Goal: Information Seeking & Learning: Find specific fact

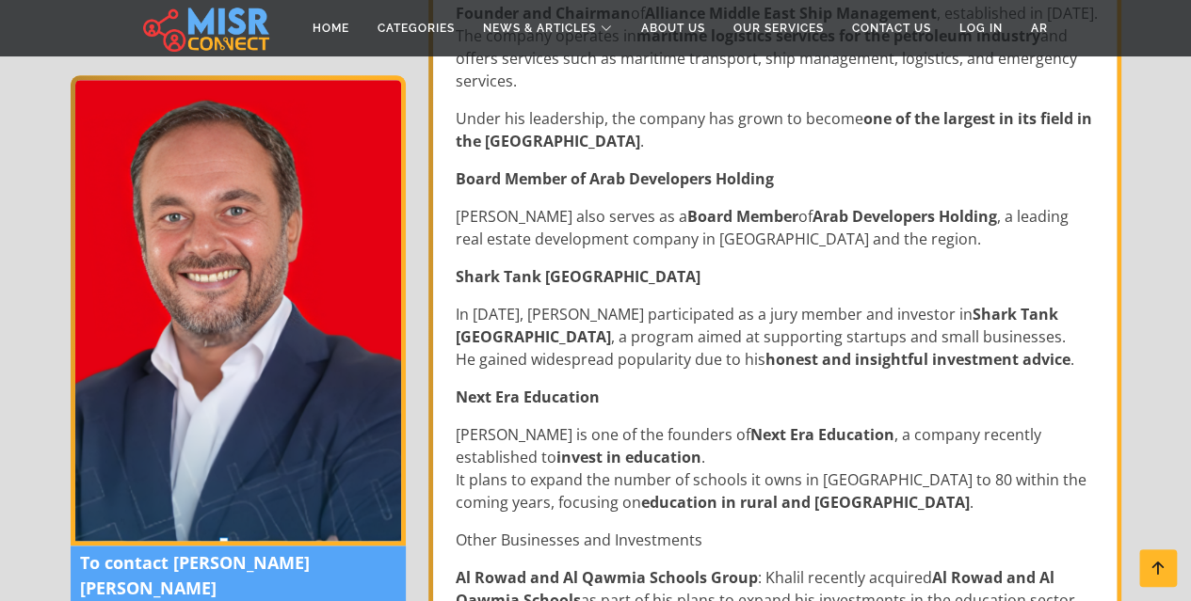
scroll to position [1035, 0]
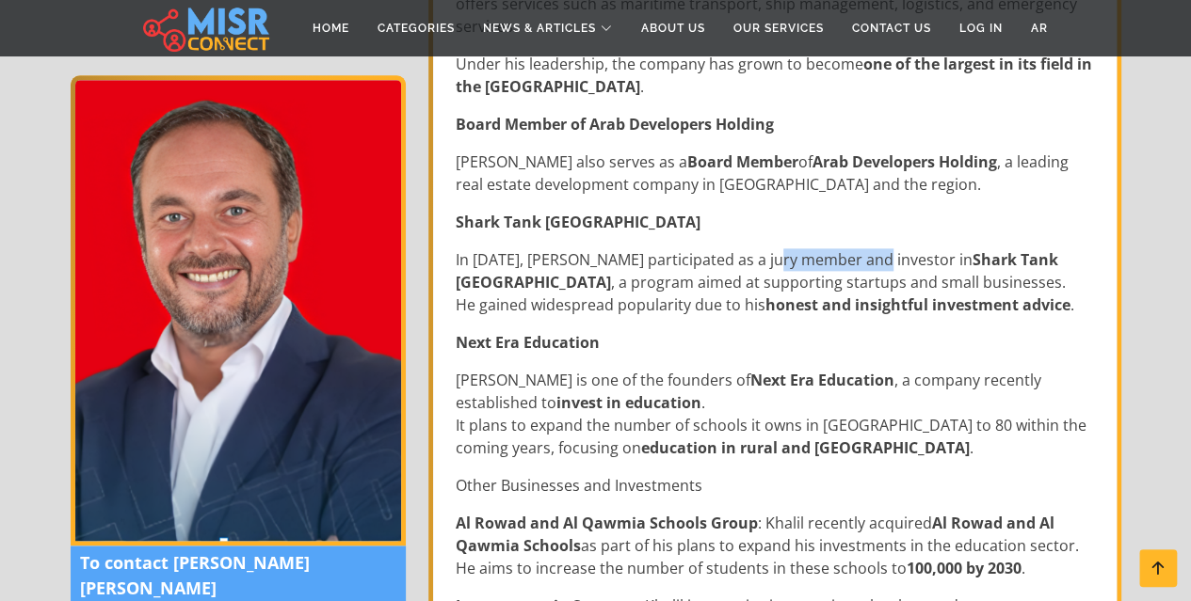
drag, startPoint x: 761, startPoint y: 207, endPoint x: 879, endPoint y: 206, distance: 117.6
click at [875, 248] on p "In 2022, Ahmed Khalil participated as a jury member and investor in Shark Tank …" at bounding box center [777, 282] width 642 height 68
drag, startPoint x: 945, startPoint y: 206, endPoint x: 1038, endPoint y: 207, distance: 93.2
click at [1037, 249] on strong "Shark Tank [GEOGRAPHIC_DATA]" at bounding box center [757, 270] width 602 height 43
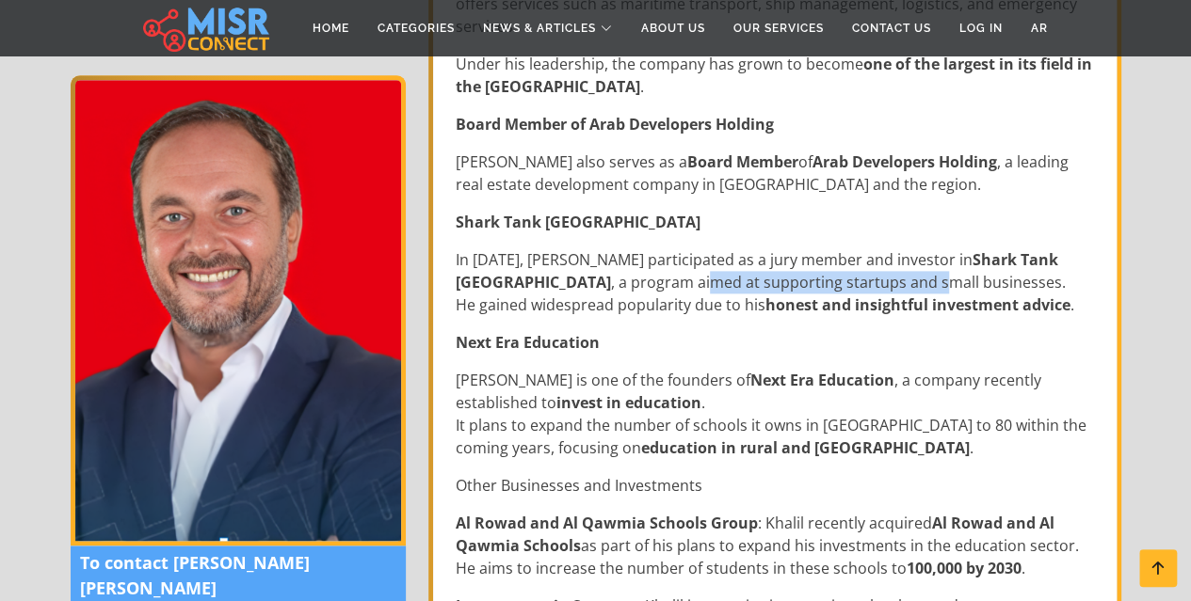
drag, startPoint x: 536, startPoint y: 235, endPoint x: 775, endPoint y: 237, distance: 239.1
click at [766, 248] on p "In 2022, Ahmed Khalil participated as a jury member and investor in Shark Tank …" at bounding box center [777, 282] width 642 height 68
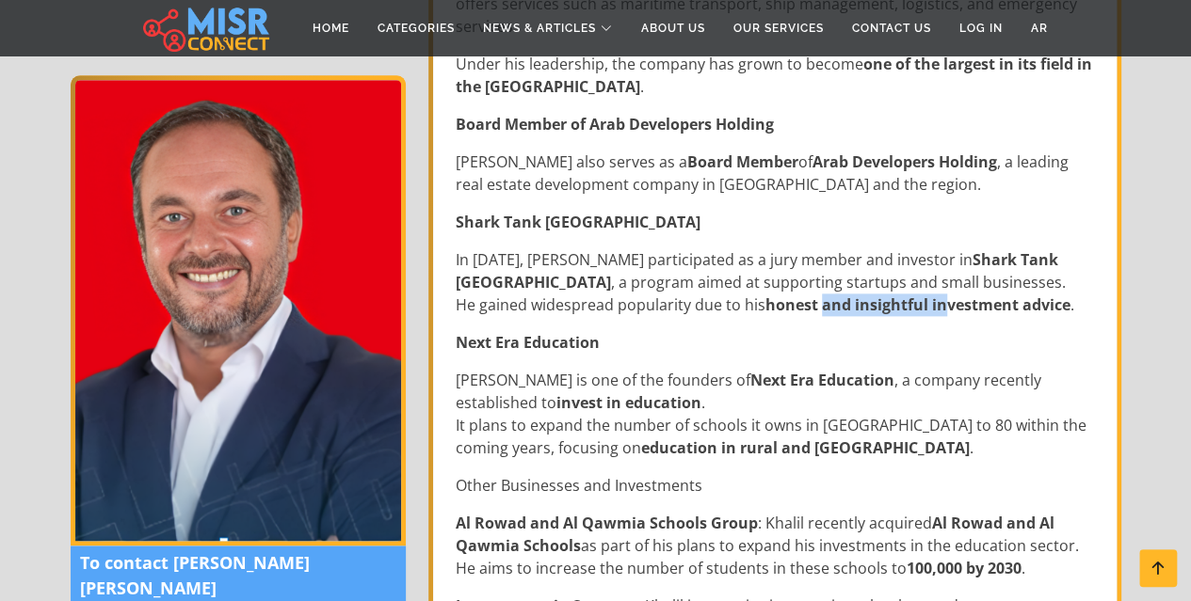
drag, startPoint x: 882, startPoint y: 254, endPoint x: 962, endPoint y: 251, distance: 80.0
click at [945, 295] on strong "honest and insightful investment advice" at bounding box center [917, 305] width 305 height 21
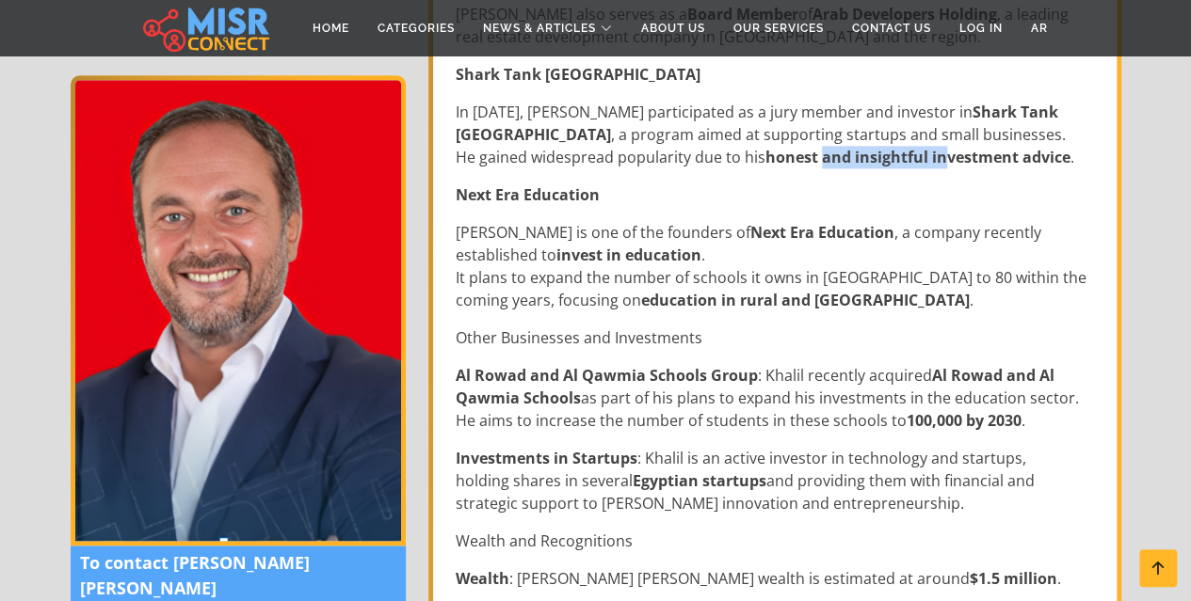
scroll to position [1223, 0]
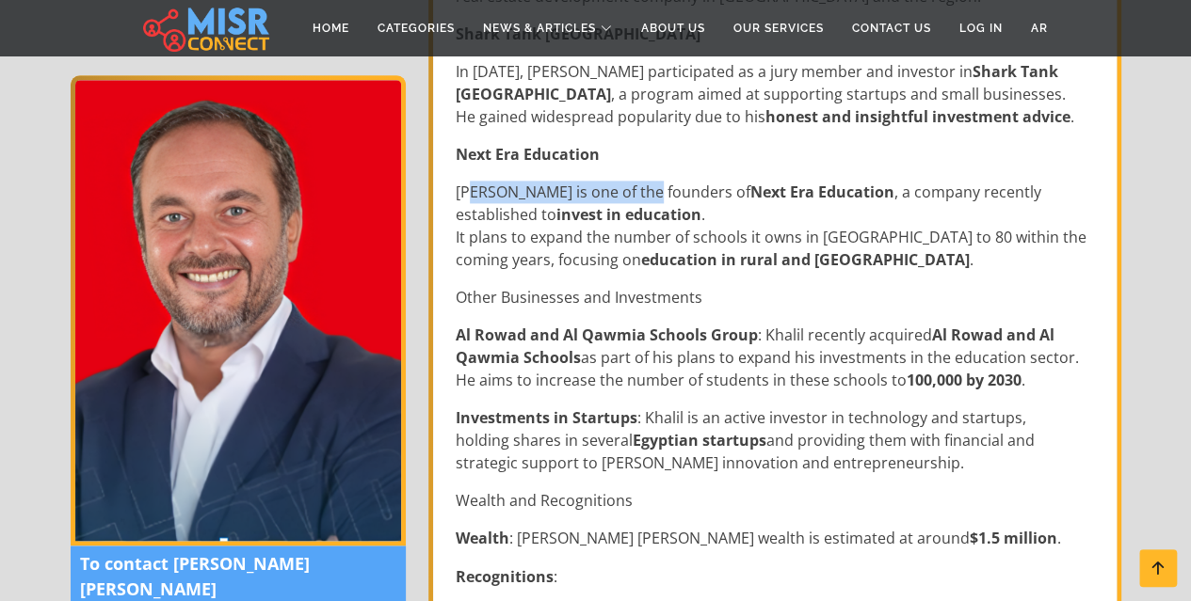
drag, startPoint x: 536, startPoint y: 138, endPoint x: 649, endPoint y: 143, distance: 114.0
click at [640, 181] on p "Khalil is one of the founders of Next Era Education , a company recently establ…" at bounding box center [777, 226] width 642 height 90
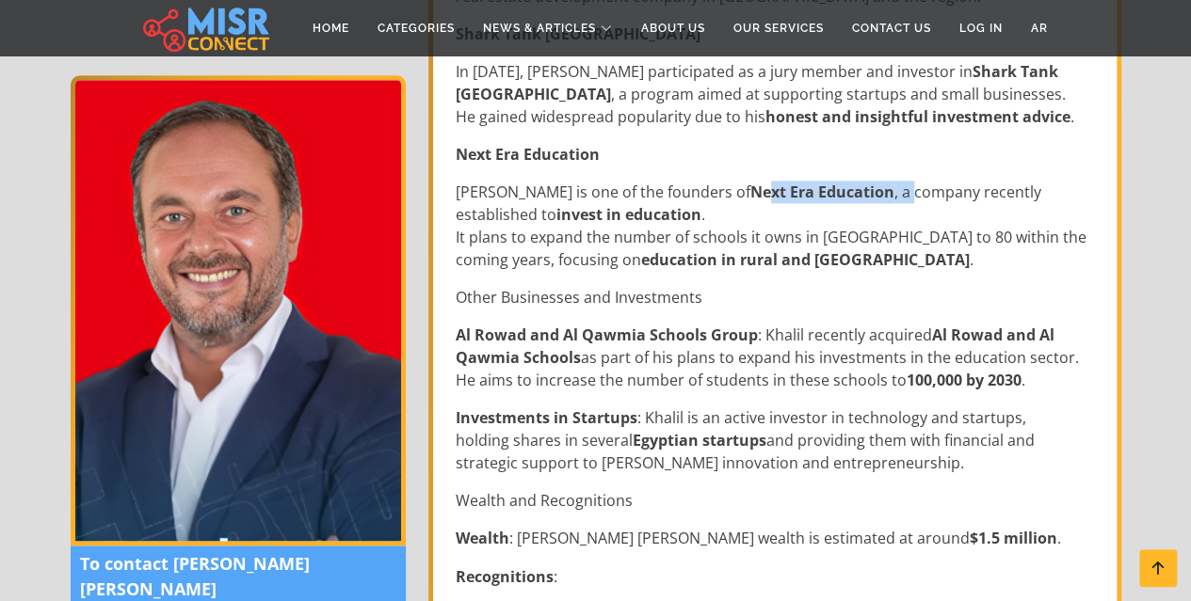
drag, startPoint x: 690, startPoint y: 140, endPoint x: 839, endPoint y: 141, distance: 149.6
click at [839, 181] on p "Khalil is one of the founders of Next Era Education , a company recently establ…" at bounding box center [777, 226] width 642 height 90
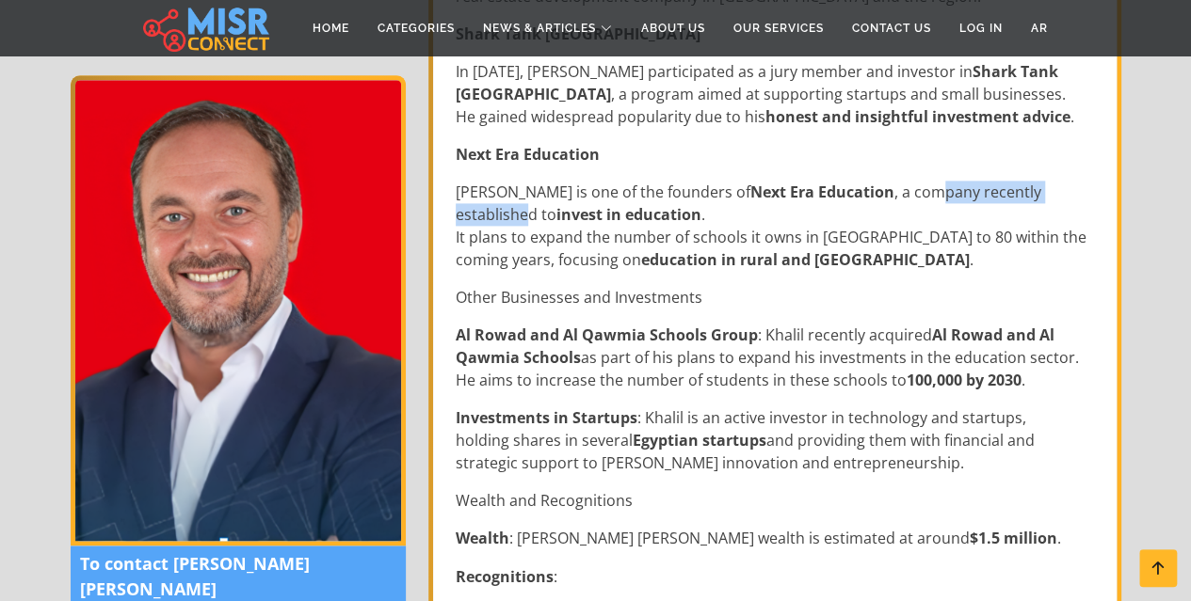
drag, startPoint x: 861, startPoint y: 146, endPoint x: 1044, endPoint y: 144, distance: 182.6
click at [1041, 181] on p "Khalil is one of the founders of Next Era Education , a company recently establ…" at bounding box center [777, 226] width 642 height 90
drag, startPoint x: 515, startPoint y: 165, endPoint x: 599, endPoint y: 165, distance: 83.8
click at [599, 181] on p "Khalil is one of the founders of Next Era Education , a company recently establ…" at bounding box center [777, 226] width 642 height 90
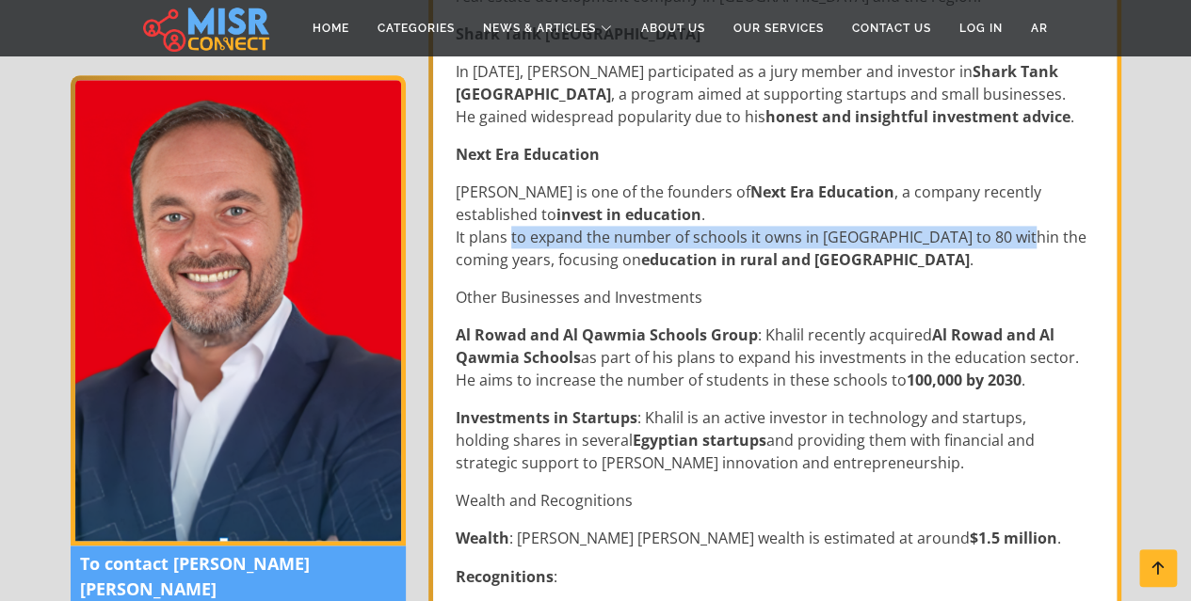
drag, startPoint x: 508, startPoint y: 191, endPoint x: 1025, endPoint y: 187, distance: 516.7
click at [1018, 189] on p "Khalil is one of the founders of Next Era Education , a company recently establ…" at bounding box center [777, 226] width 642 height 90
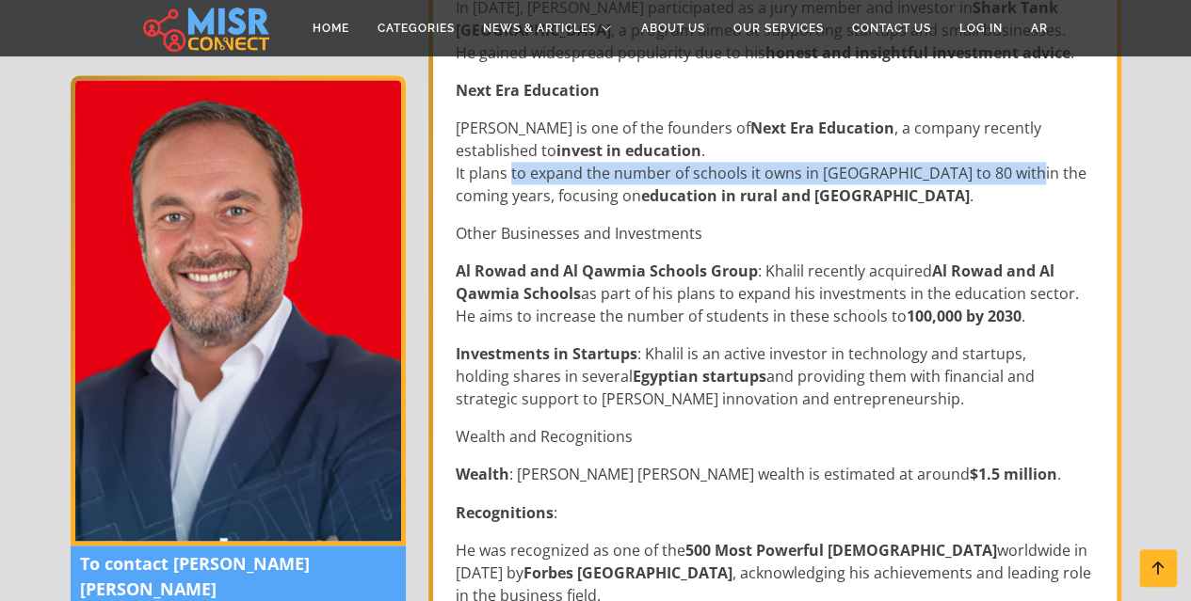
scroll to position [1318, 0]
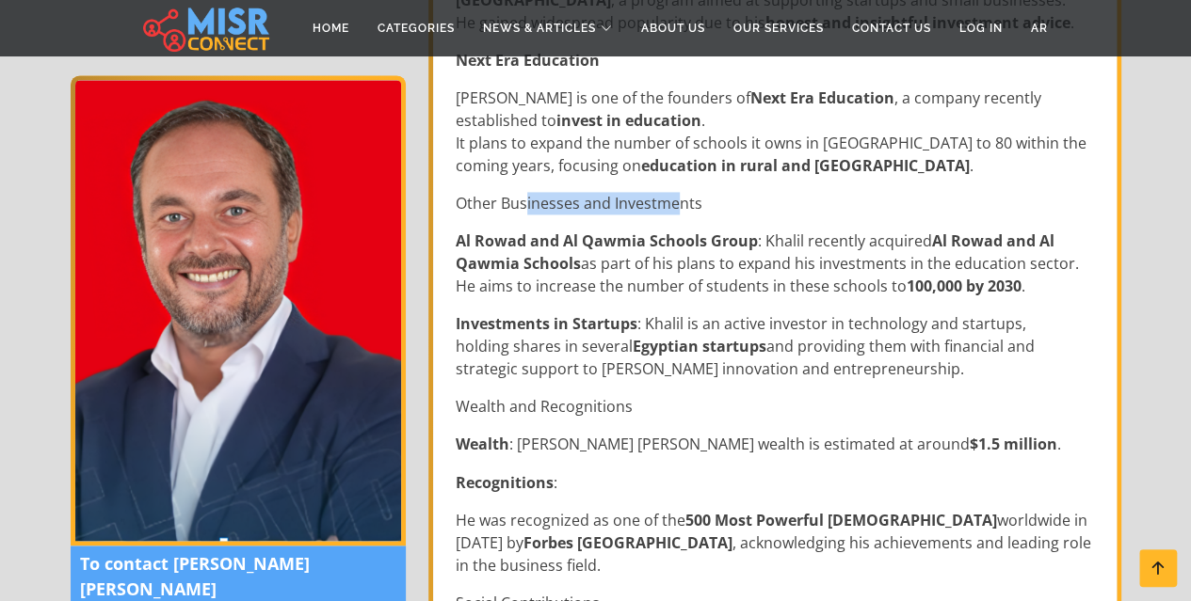
drag, startPoint x: 525, startPoint y: 149, endPoint x: 693, endPoint y: 152, distance: 167.5
click at [695, 192] on p "Other Businesses and Investments" at bounding box center [777, 203] width 642 height 23
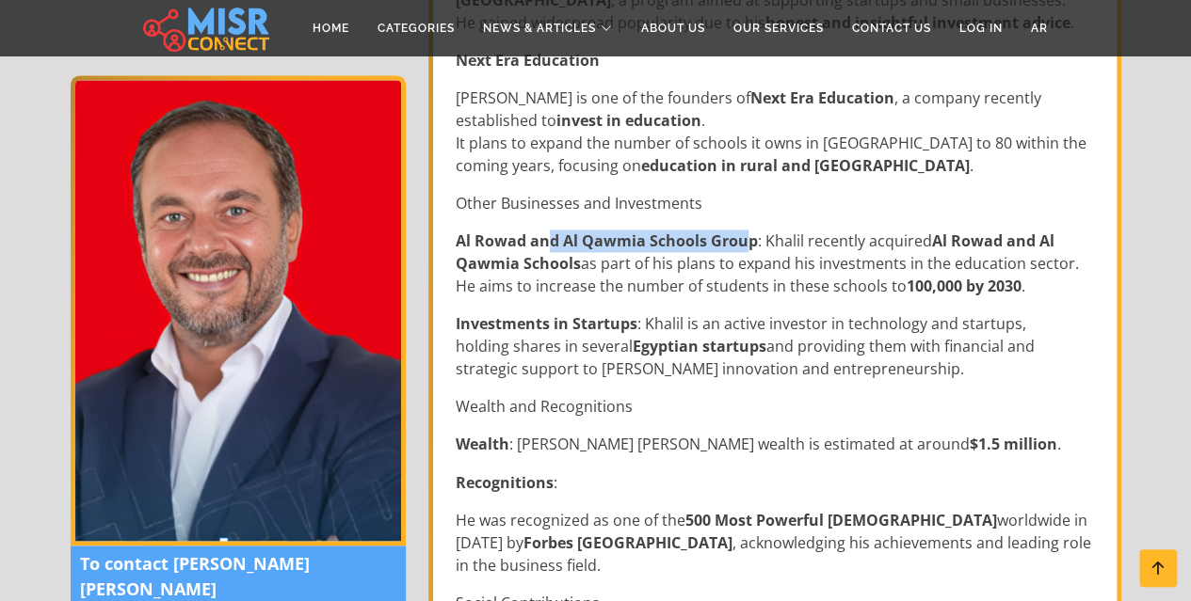
drag, startPoint x: 572, startPoint y: 192, endPoint x: 754, endPoint y: 195, distance: 181.7
click at [742, 231] on strong "Al Rowad and Al Qawmia Schools Group" at bounding box center [607, 241] width 302 height 21
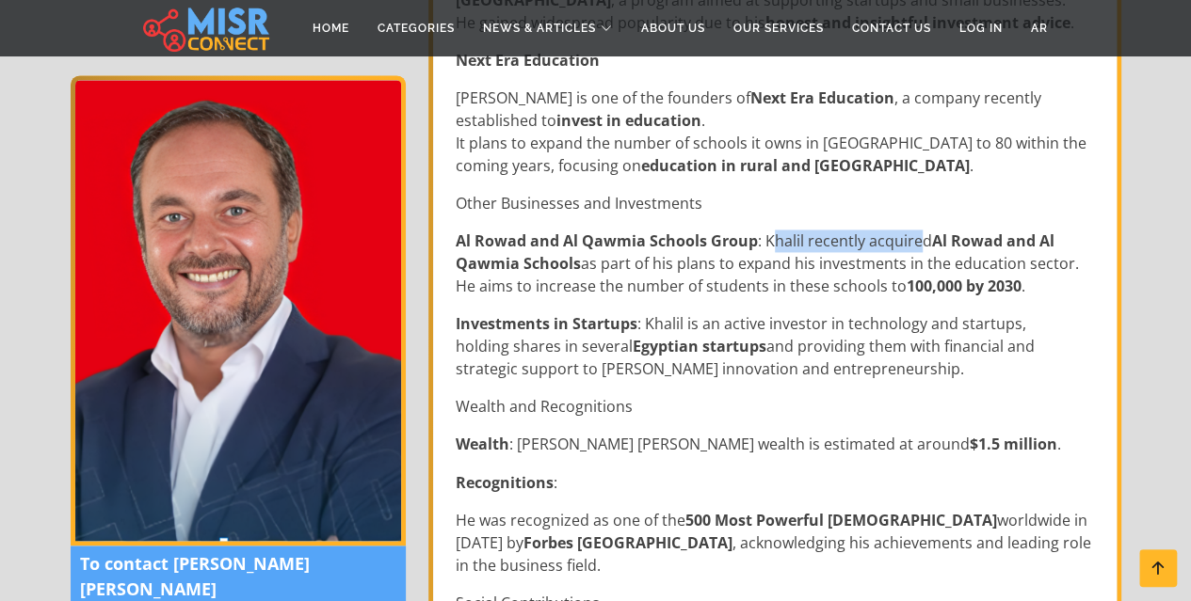
drag, startPoint x: 768, startPoint y: 194, endPoint x: 939, endPoint y: 194, distance: 171.3
click at [922, 230] on p "Al Rowad and Al Qawmia Schools Group : Khalil recently acquired Al Rowad and Al…" at bounding box center [777, 264] width 642 height 68
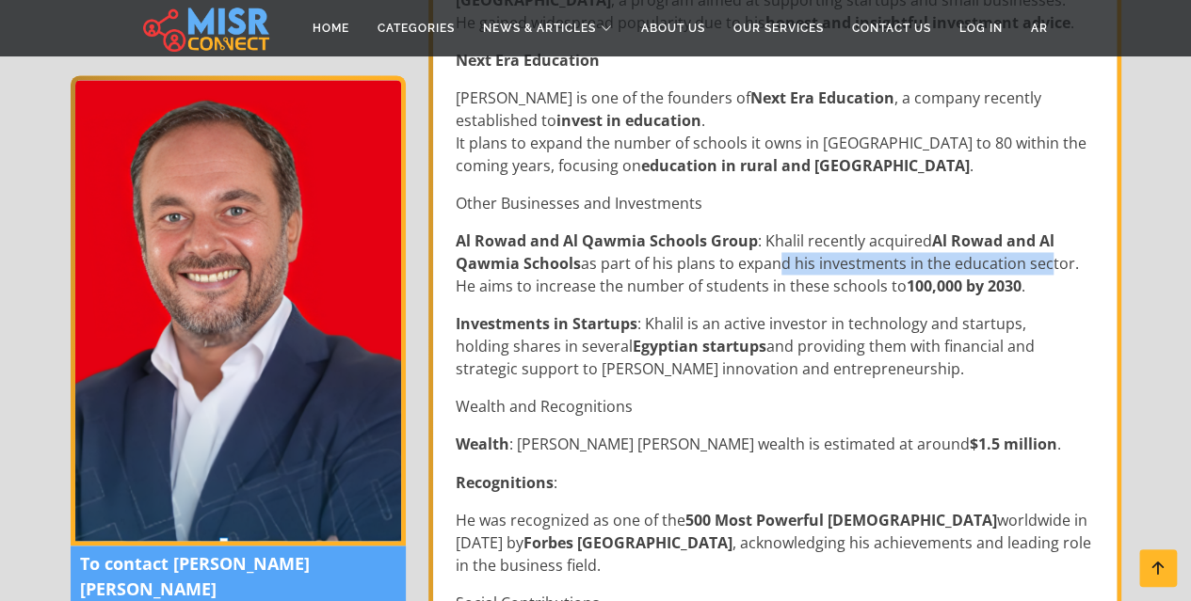
drag, startPoint x: 771, startPoint y: 212, endPoint x: 1037, endPoint y: 216, distance: 266.4
click at [1037, 230] on p "Al Rowad and Al Qawmia Schools Group : Khalil recently acquired Al Rowad and Al…" at bounding box center [777, 264] width 642 height 68
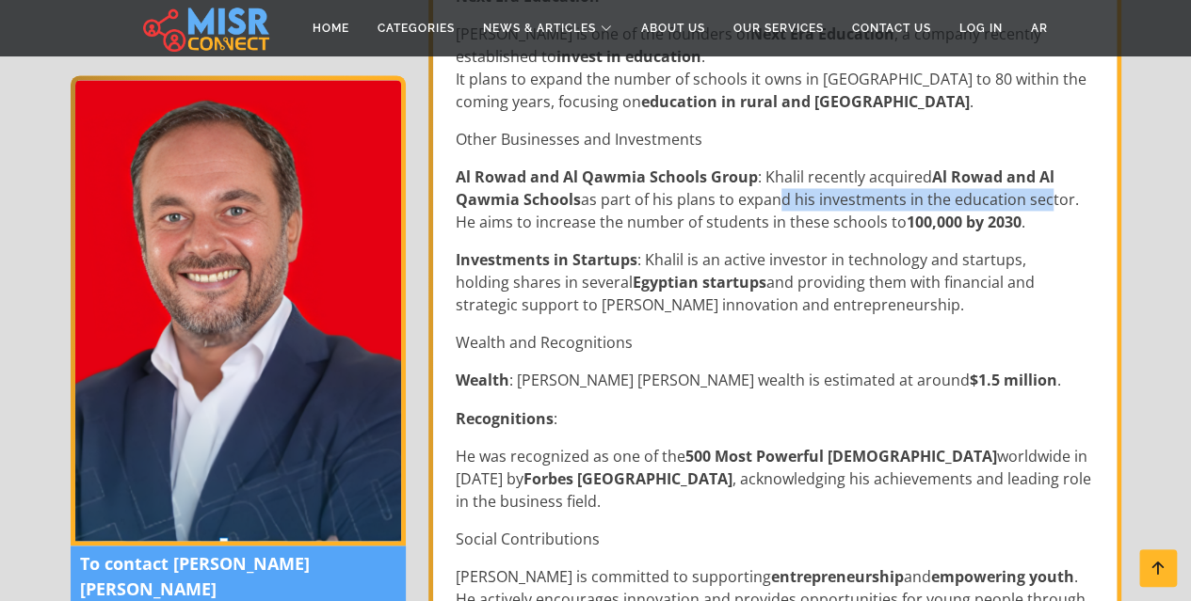
scroll to position [1412, 0]
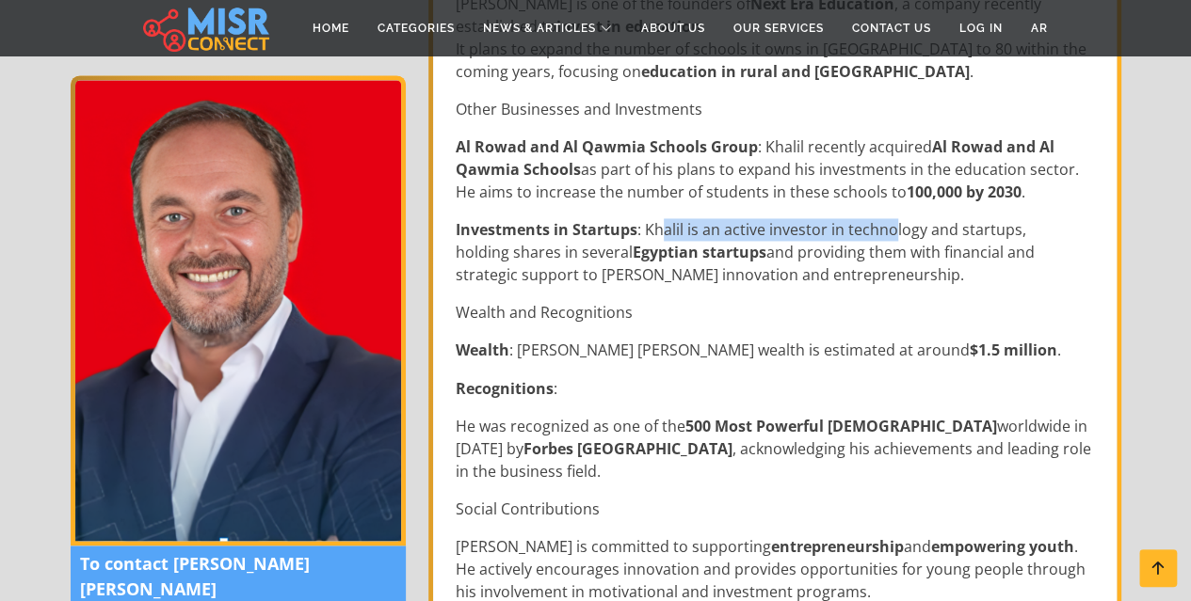
drag, startPoint x: 662, startPoint y: 184, endPoint x: 955, endPoint y: 170, distance: 293.9
click at [903, 218] on p "Investments in Startups : Khalil is an active investor in technology and startu…" at bounding box center [777, 252] width 642 height 68
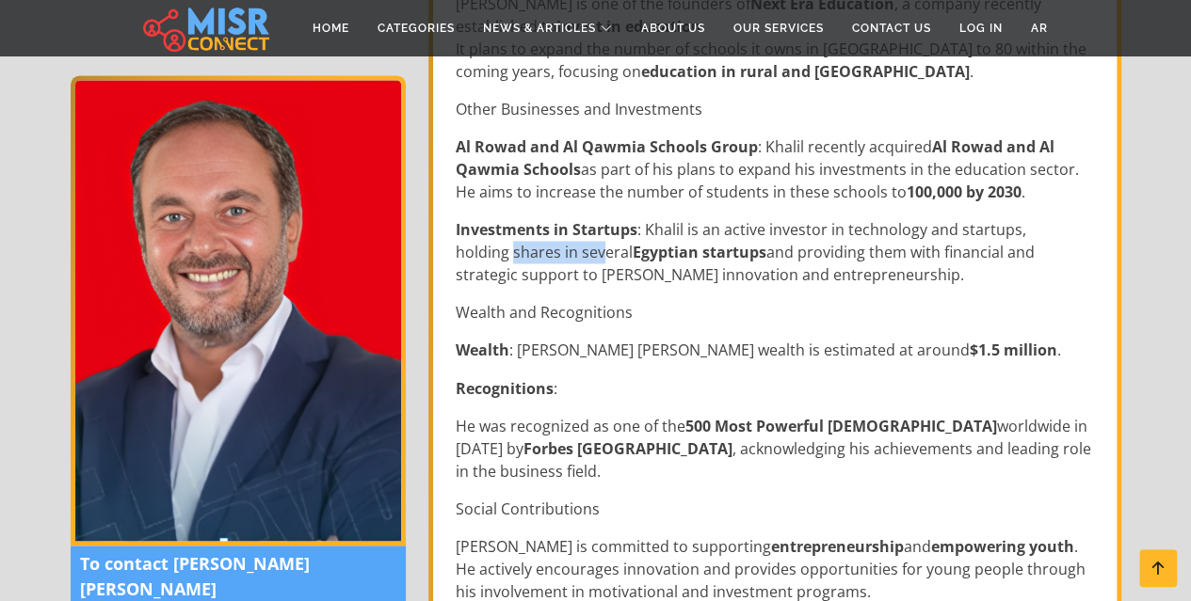
drag, startPoint x: 512, startPoint y: 204, endPoint x: 599, endPoint y: 208, distance: 87.6
click at [599, 218] on p "Investments in Startups : Khalil is an active investor in technology and startu…" at bounding box center [777, 252] width 642 height 68
drag, startPoint x: 646, startPoint y: 206, endPoint x: 775, endPoint y: 204, distance: 129.9
click at [767, 218] on p "Investments in Startups : Khalil is an active investor in technology and startu…" at bounding box center [777, 252] width 642 height 68
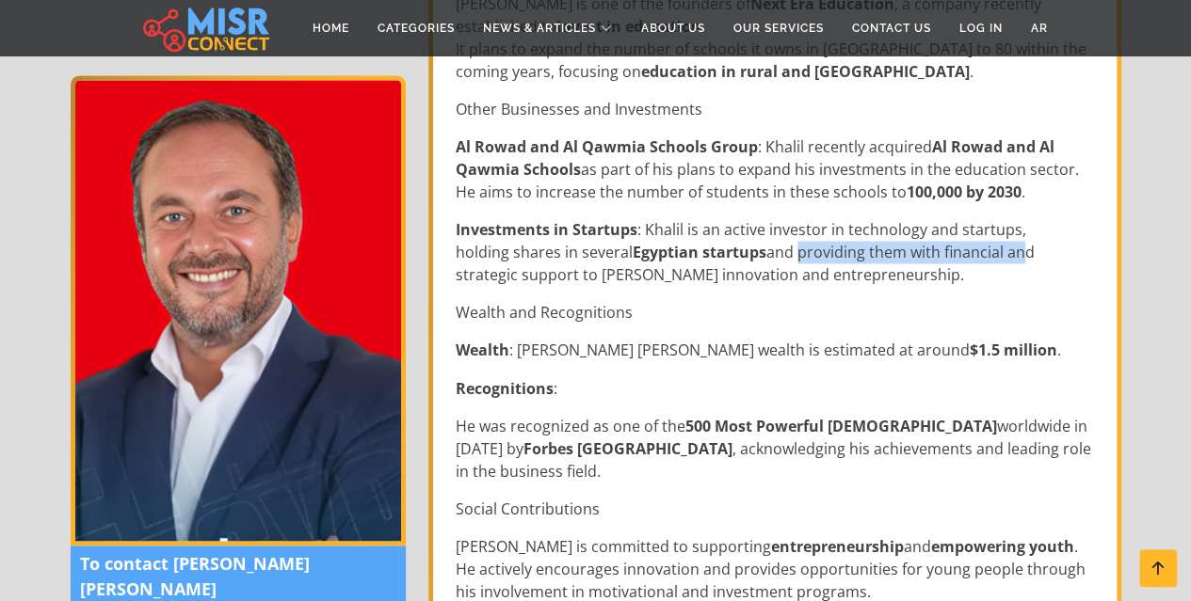
drag, startPoint x: 792, startPoint y: 204, endPoint x: 1012, endPoint y: 204, distance: 219.3
click at [1012, 218] on p "Investments in Startups : Khalil is an active investor in technology and startu…" at bounding box center [777, 252] width 642 height 68
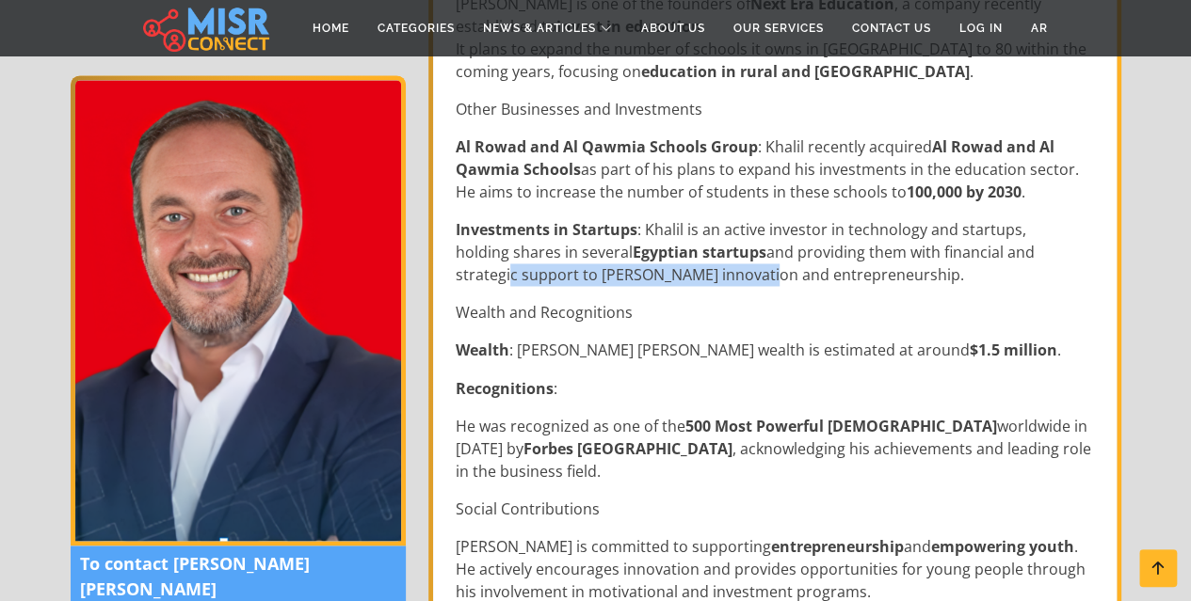
drag, startPoint x: 503, startPoint y: 229, endPoint x: 750, endPoint y: 229, distance: 247.5
click at [750, 229] on p "Investments in Startups : Khalil is an active investor in technology and startu…" at bounding box center [777, 252] width 642 height 68
drag, startPoint x: 542, startPoint y: 263, endPoint x: 614, endPoint y: 265, distance: 71.6
click at [617, 301] on p "Wealth and Recognitions" at bounding box center [777, 312] width 642 height 23
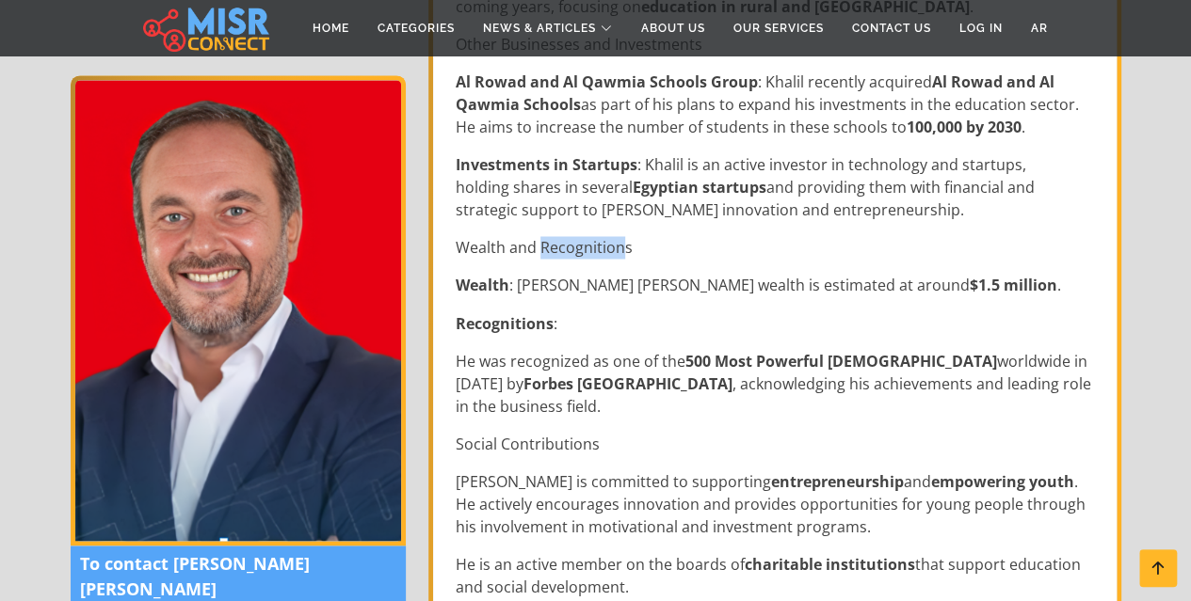
scroll to position [1506, 0]
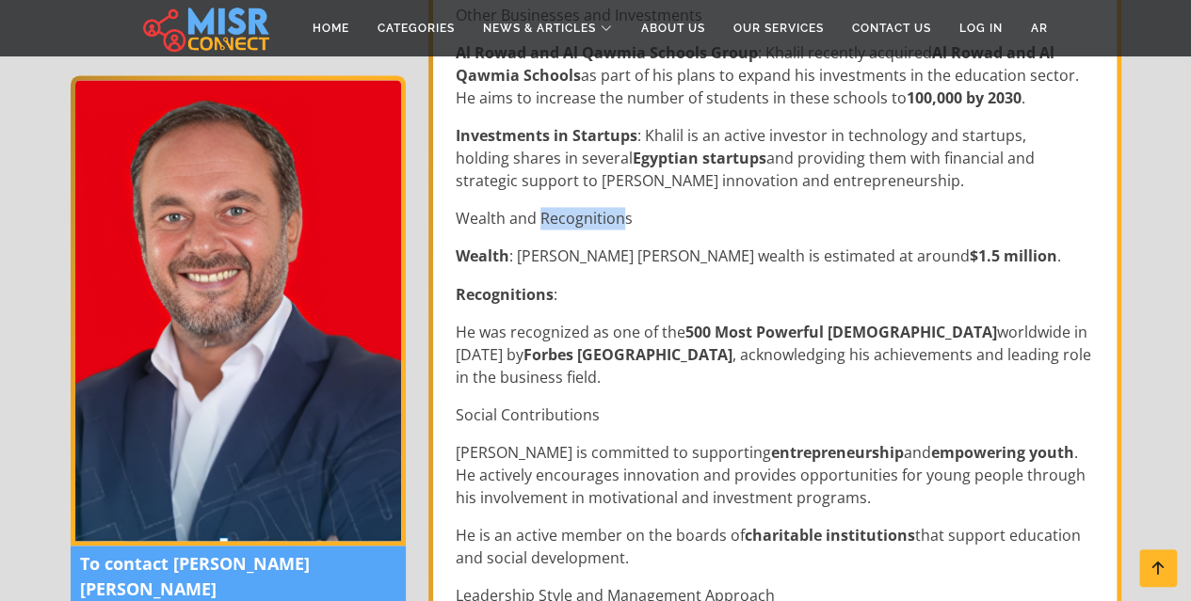
click at [637, 193] on div "Ahmed Tarek Khalil is a successful Egyptian businessman, known for his leadersh…" at bounding box center [776, 370] width 664 height 2645
drag, startPoint x: 725, startPoint y: 209, endPoint x: 847, endPoint y: 209, distance: 122.3
click at [839, 245] on p "Wealth : Ahmed Tarek Khalil’s wealth is estimated at around $1.5 million ." at bounding box center [777, 256] width 642 height 23
drag, startPoint x: 887, startPoint y: 203, endPoint x: 957, endPoint y: 204, distance: 70.6
click at [969, 246] on strong "$1.5 million" at bounding box center [1013, 256] width 88 height 21
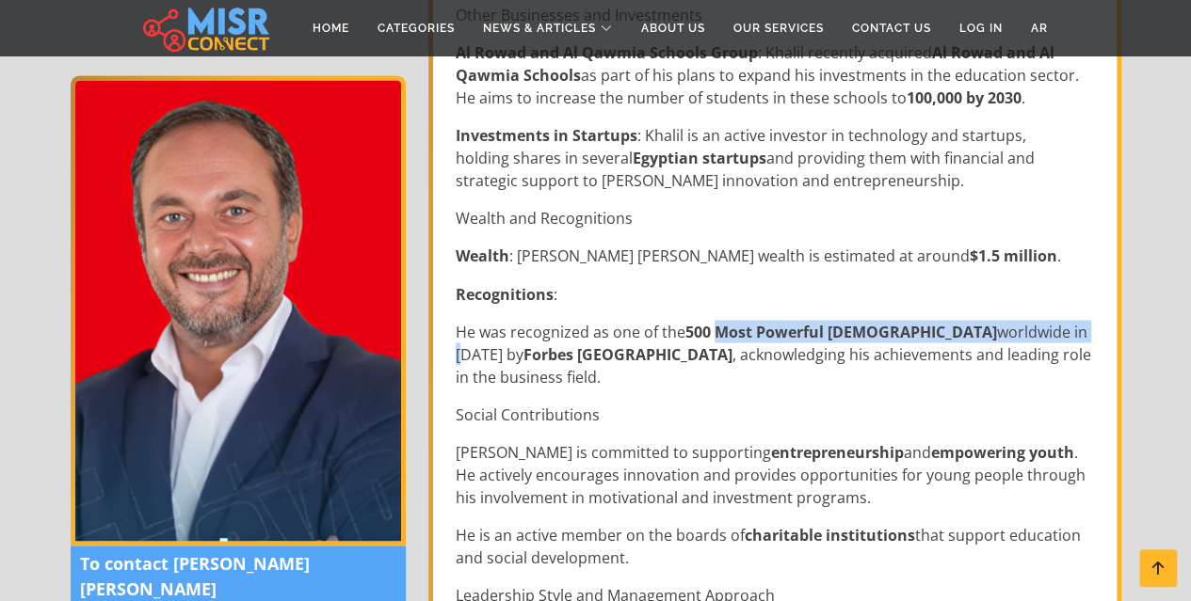
drag, startPoint x: 718, startPoint y: 280, endPoint x: 971, endPoint y: 278, distance: 253.2
click at [971, 320] on p "He was recognized as one of the 500 Most Powerful Arabs worldwide in 2024 by Fo…" at bounding box center [777, 354] width 642 height 68
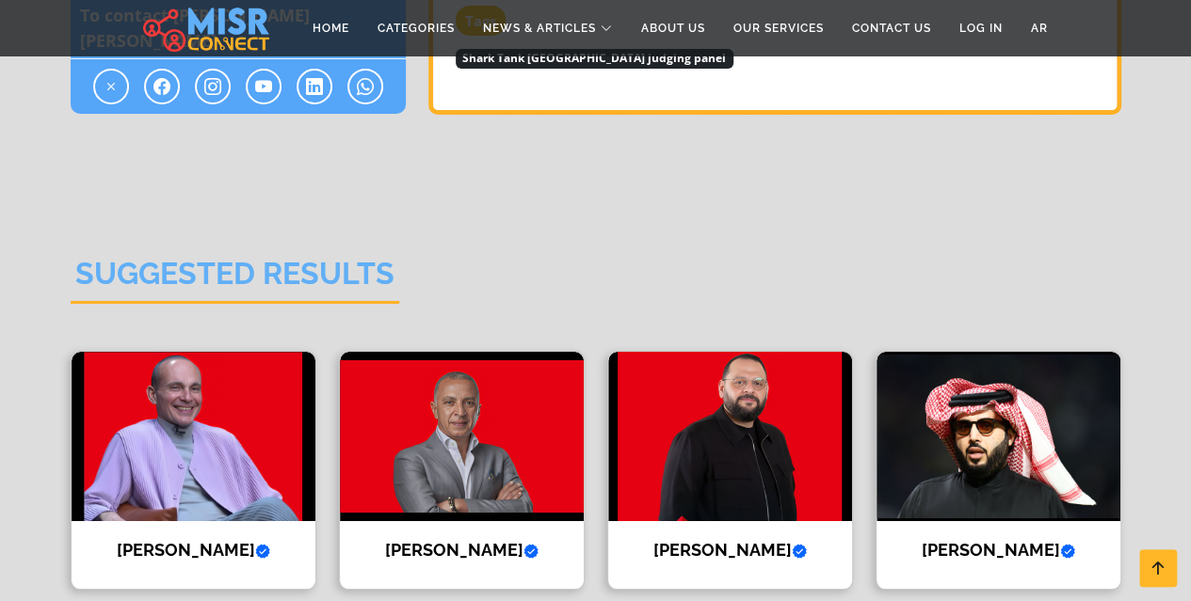
scroll to position [3200, 0]
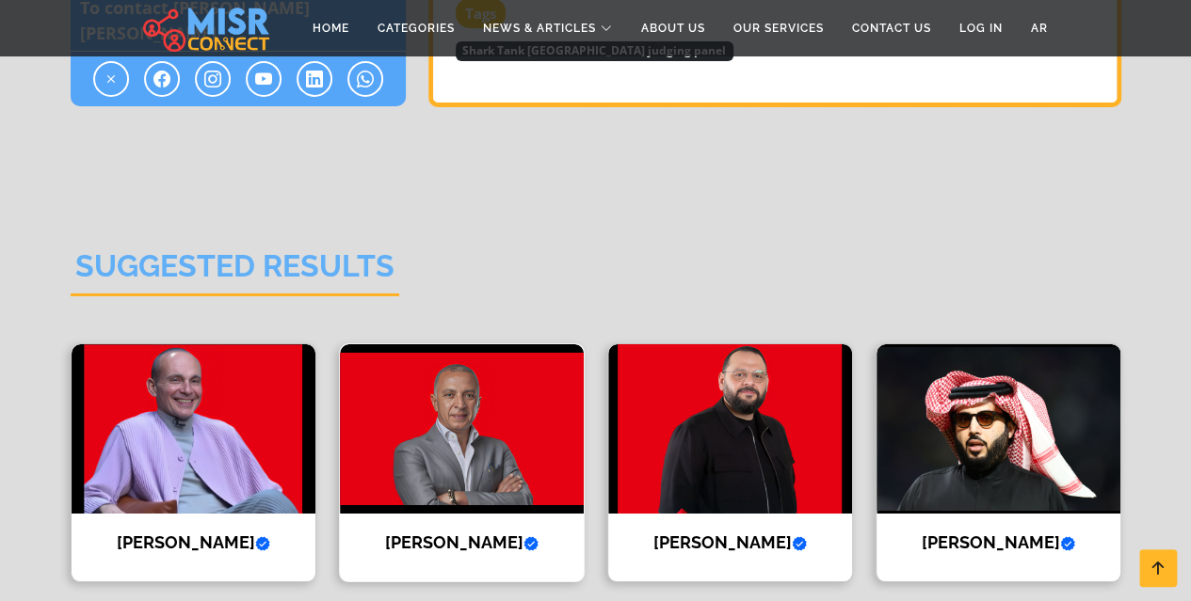
drag, startPoint x: 452, startPoint y: 297, endPoint x: 440, endPoint y: 319, distance: 24.4
click at [440, 344] on img at bounding box center [462, 428] width 244 height 169
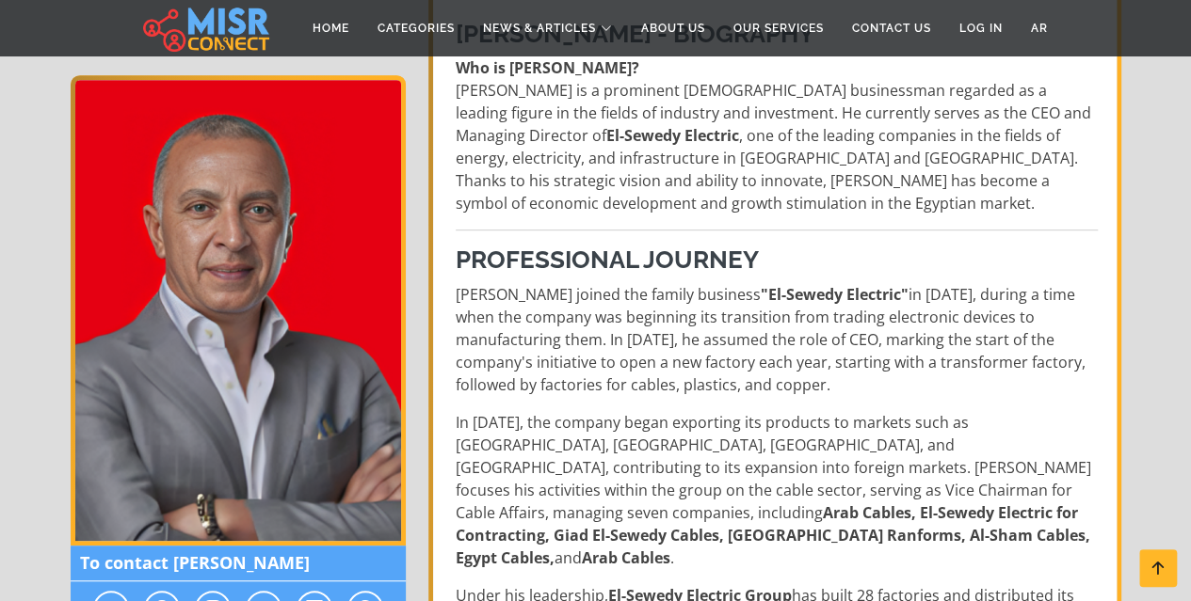
scroll to position [471, 0]
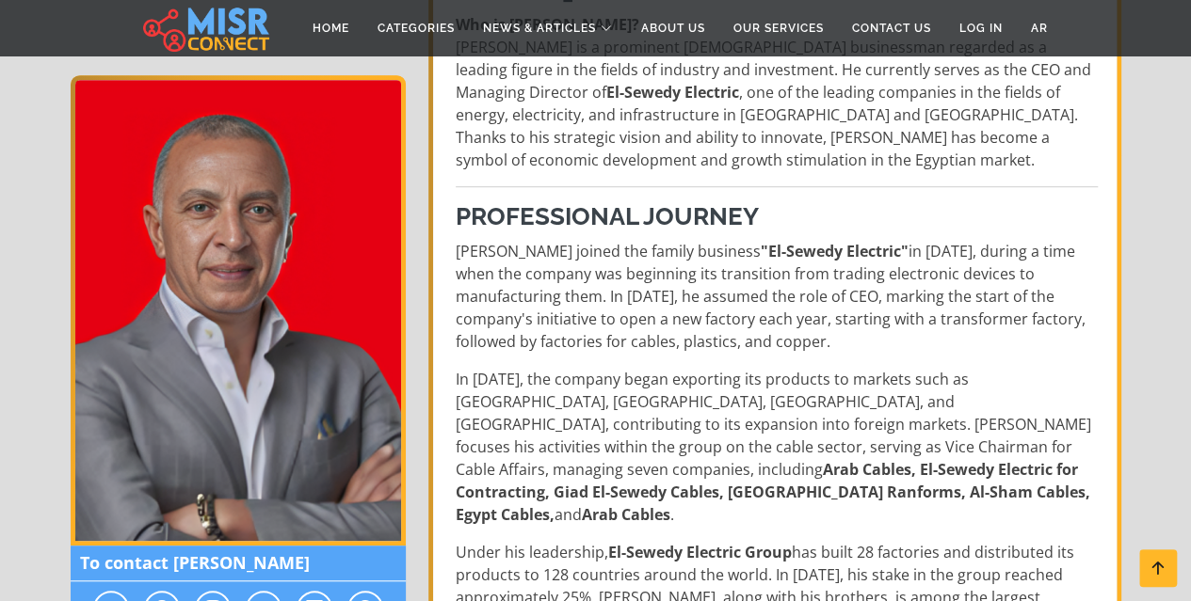
click at [853, 264] on p "Ahmed El-Sewedy joined the family business "El-Sewedy Electric" in 1986, during…" at bounding box center [777, 296] width 642 height 113
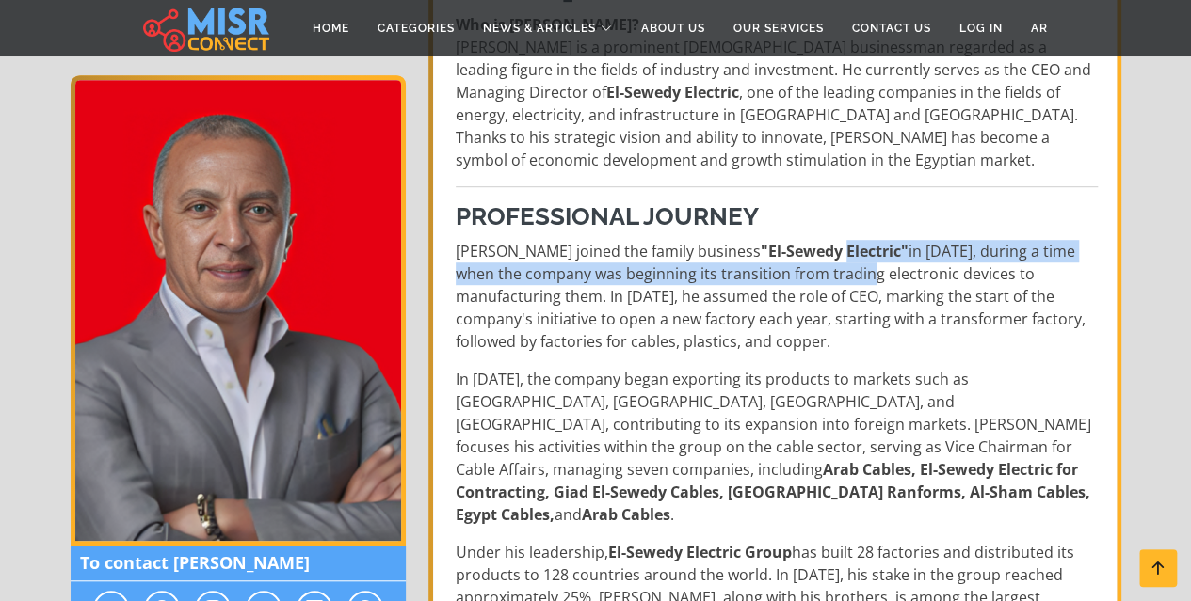
drag, startPoint x: 853, startPoint y: 264, endPoint x: 887, endPoint y: 260, distance: 34.1
click at [885, 260] on p "Ahmed El-Sewedy joined the family business "El-Sewedy Electric" in 1986, during…" at bounding box center [777, 296] width 642 height 113
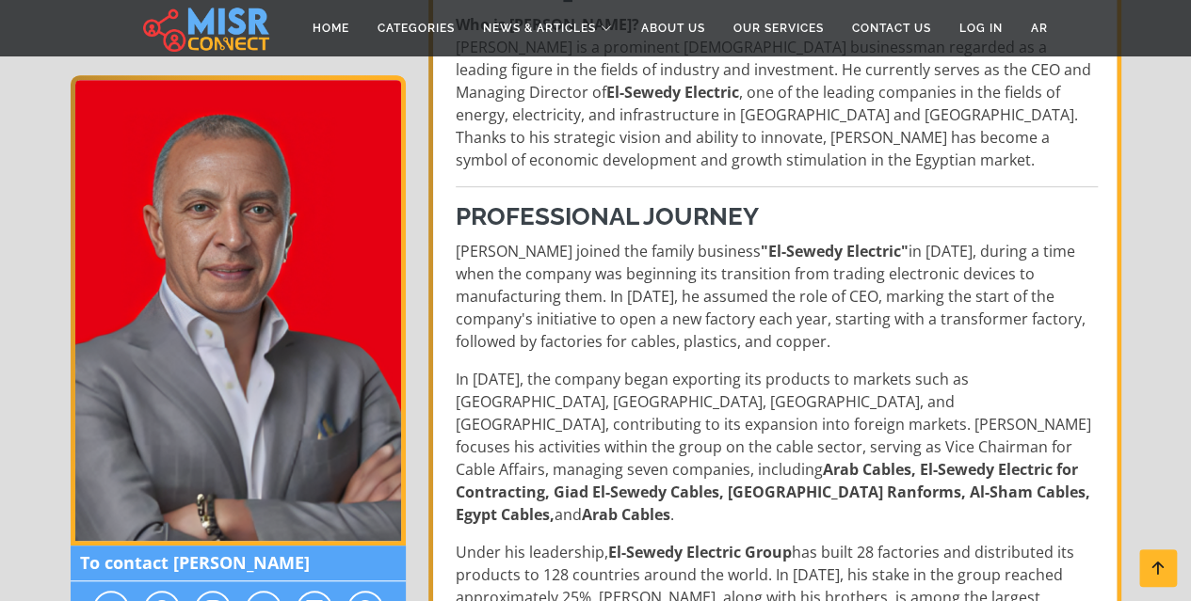
click at [956, 268] on p "Ahmed El-Sewedy joined the family business "El-Sewedy Electric" in 1986, during…" at bounding box center [777, 296] width 642 height 113
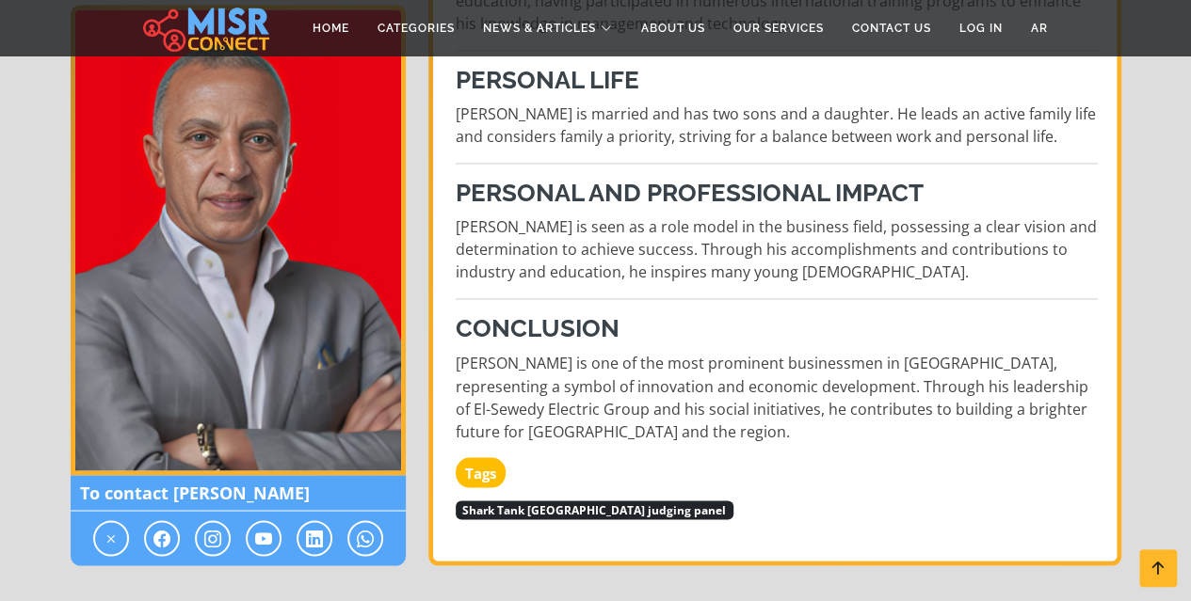
scroll to position [1412, 0]
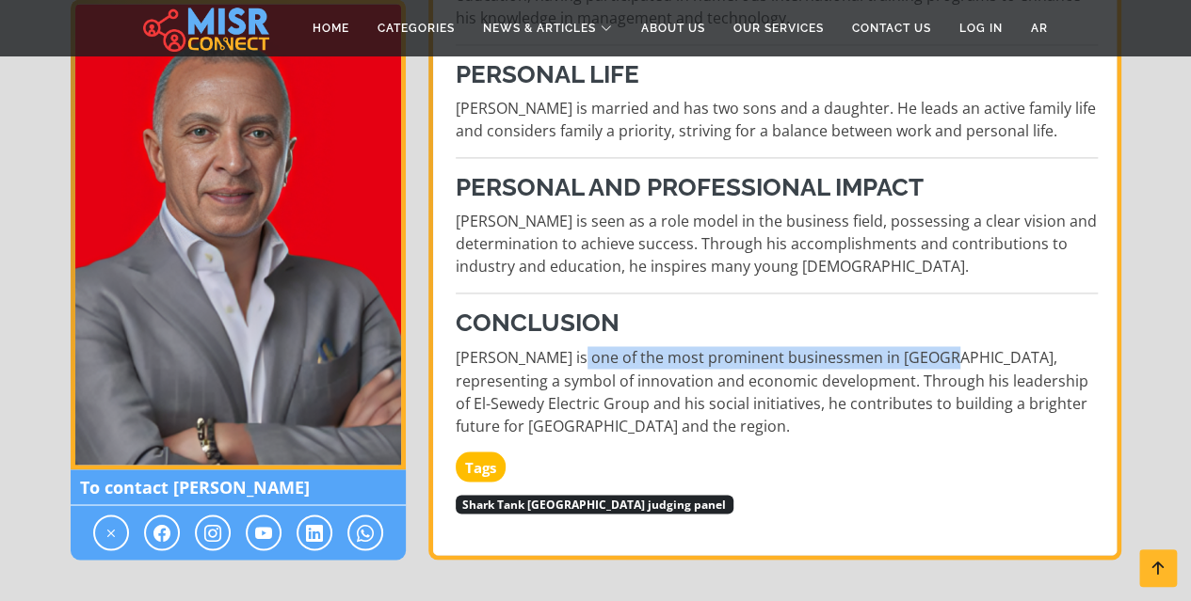
drag, startPoint x: 595, startPoint y: 318, endPoint x: 935, endPoint y: 315, distance: 340.7
click at [935, 346] on p "Ahmed El-Sewedy is one of the most prominent businessmen in Egypt, representing…" at bounding box center [777, 391] width 642 height 90
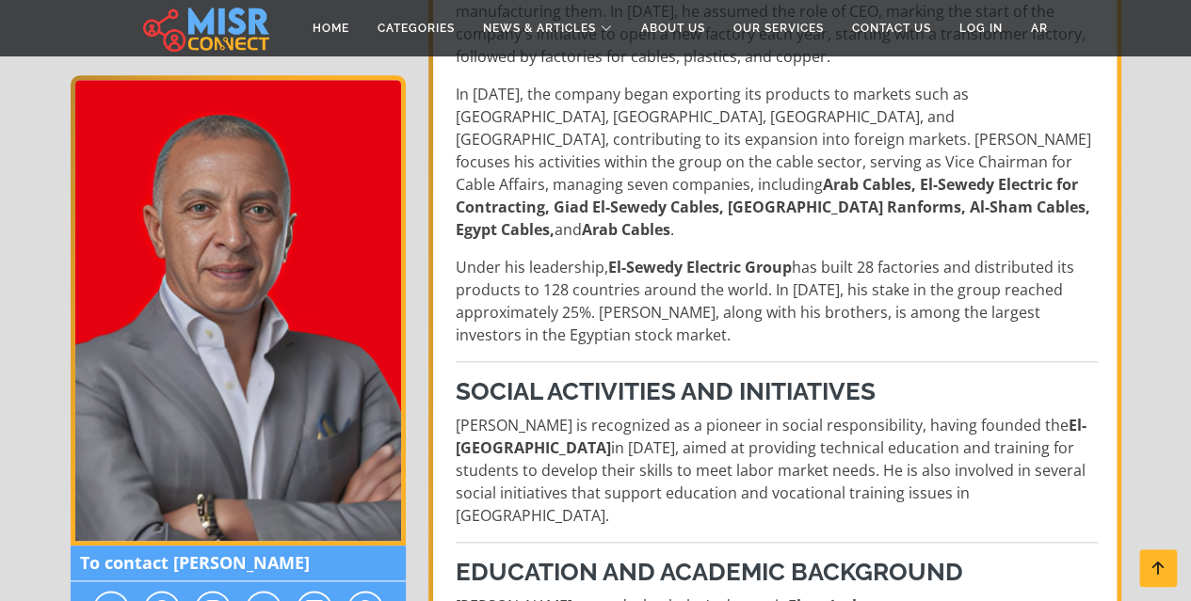
scroll to position [753, 0]
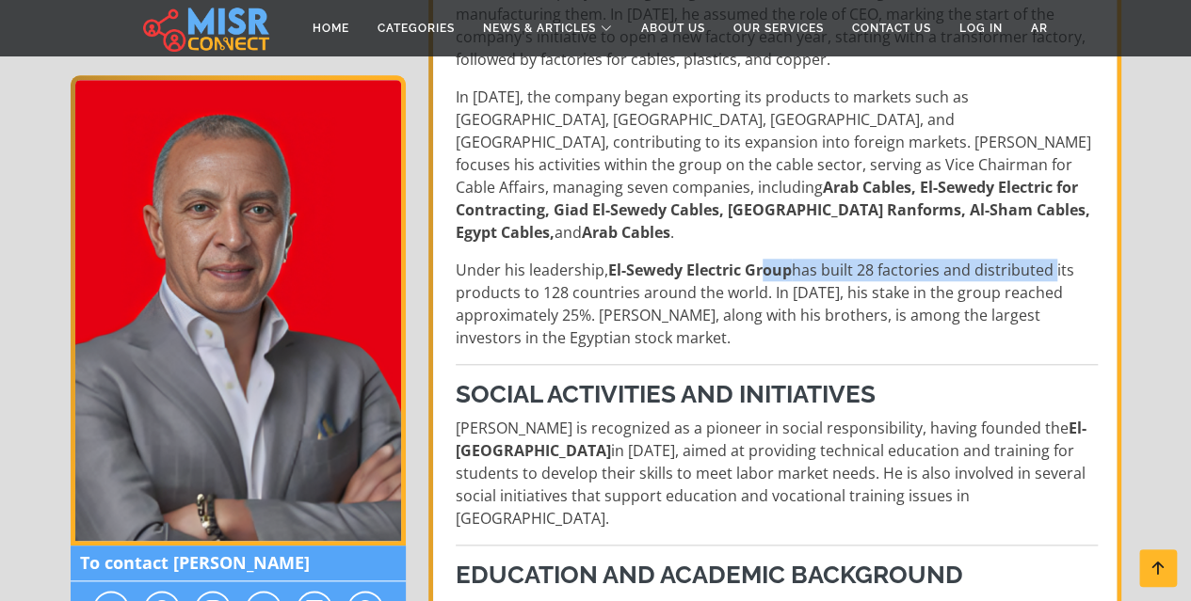
drag, startPoint x: 830, startPoint y: 251, endPoint x: 1093, endPoint y: 251, distance: 262.6
click at [1092, 259] on p "Under his leadership, El-Sewedy Electric Group has built 28 factories and distr…" at bounding box center [777, 304] width 642 height 90
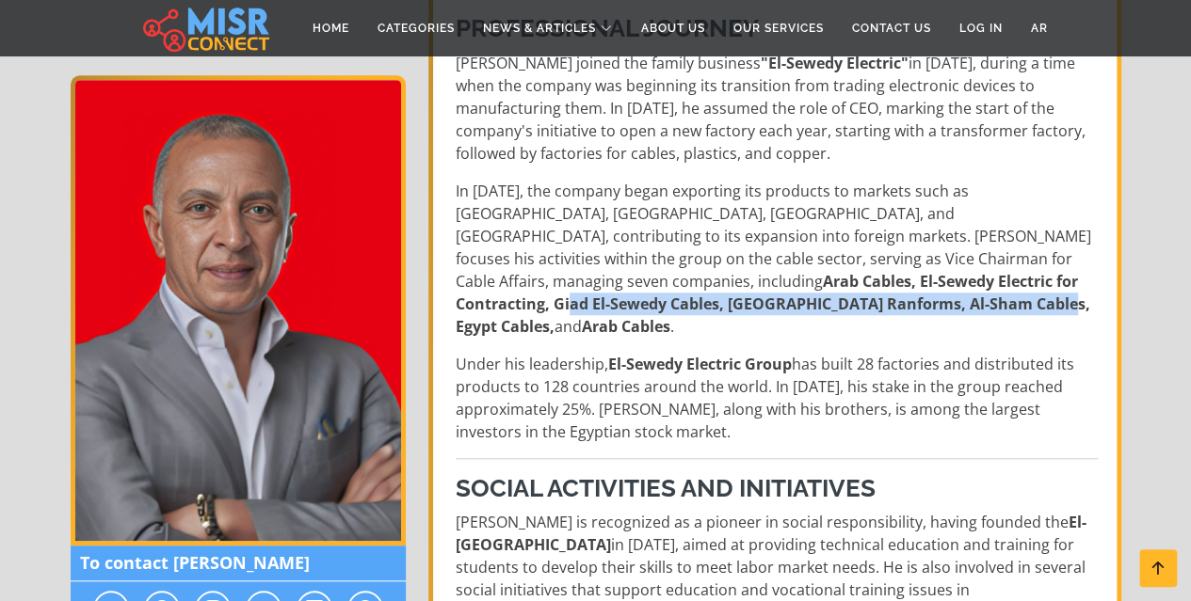
drag, startPoint x: 565, startPoint y: 278, endPoint x: 1052, endPoint y: 276, distance: 487.5
click at [1052, 276] on strong "Arab Cables, El-Sewedy Electric for Contracting, Giad El-Sewedy Cables, Sudan R…" at bounding box center [773, 304] width 634 height 66
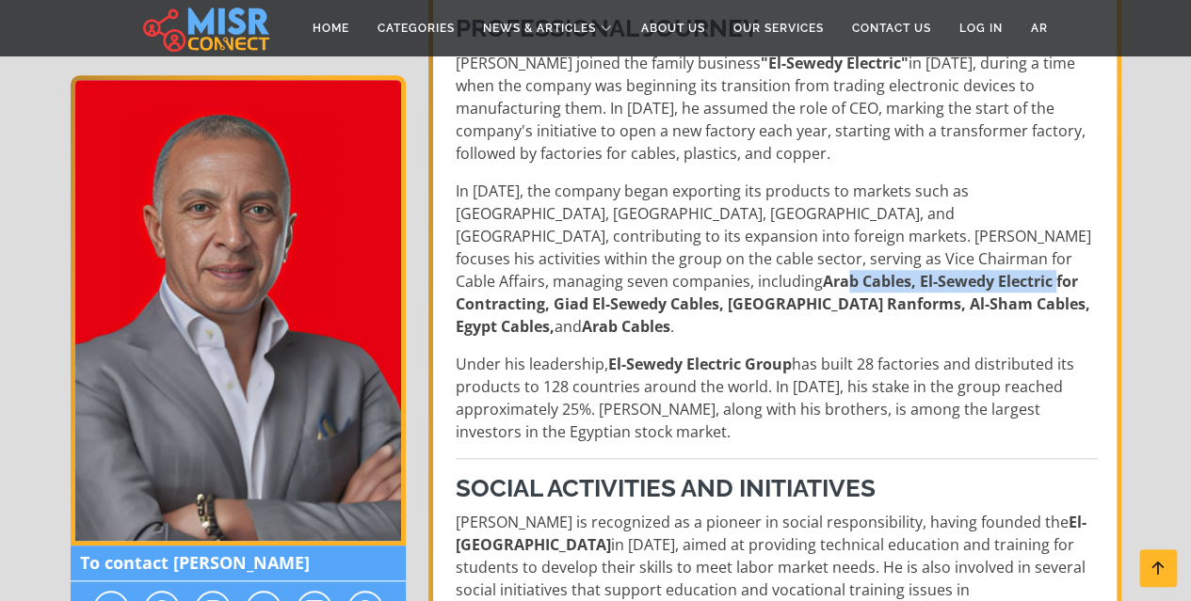
drag, startPoint x: 851, startPoint y: 264, endPoint x: 1058, endPoint y: 256, distance: 207.2
click at [1058, 271] on strong "Arab Cables, El-Sewedy Electric for Contracting, Giad El-Sewedy Cables, Sudan R…" at bounding box center [773, 304] width 634 height 66
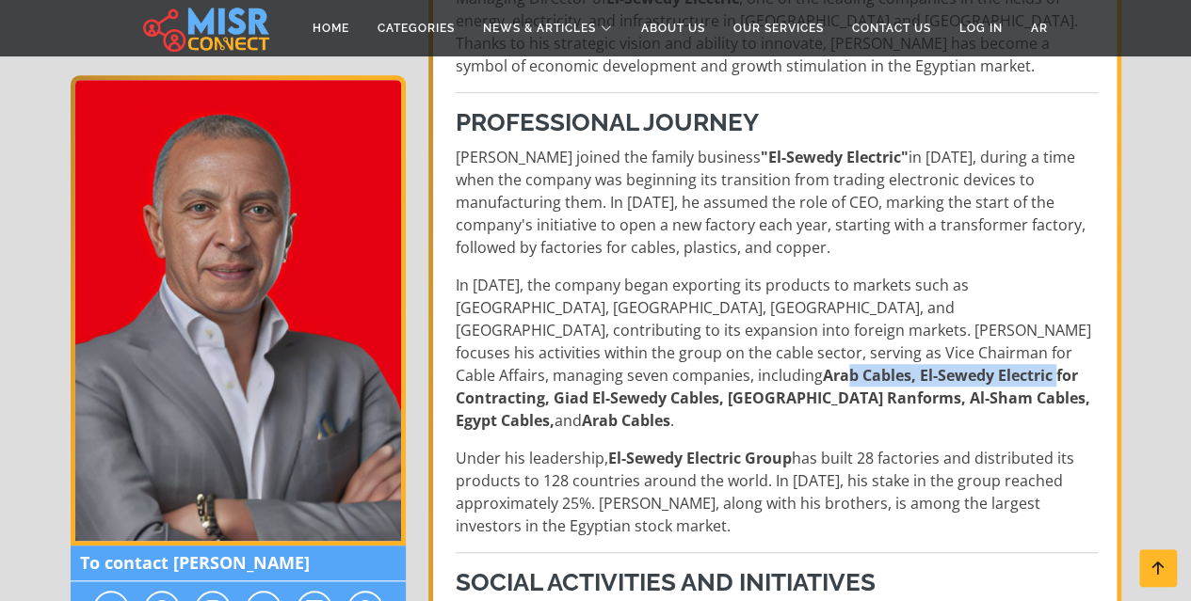
scroll to position [753, 0]
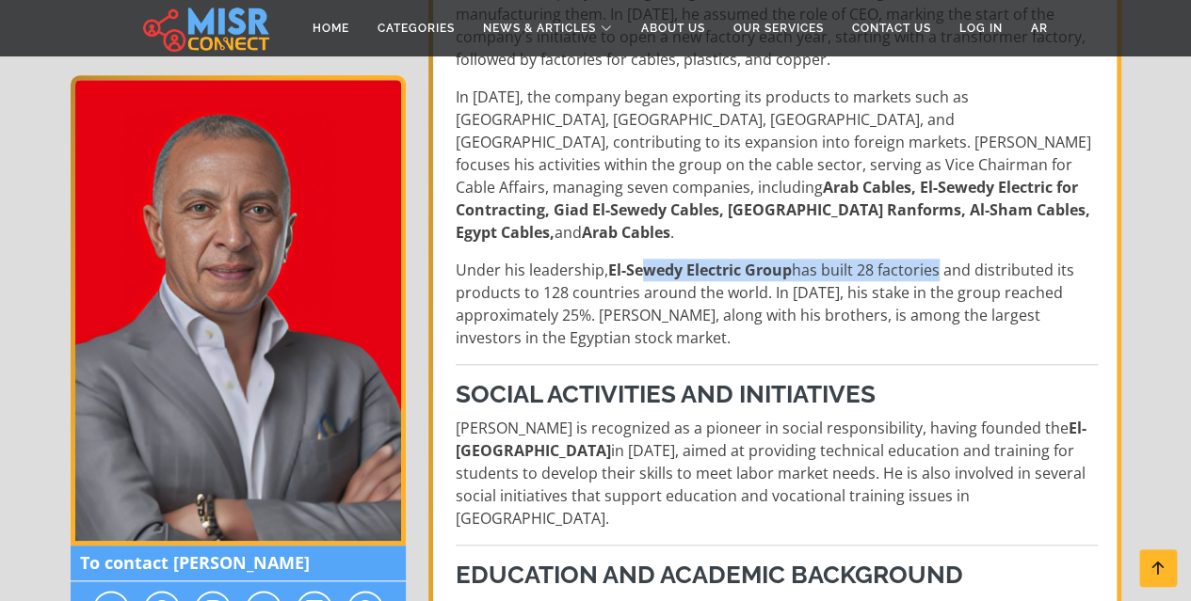
drag, startPoint x: 644, startPoint y: 237, endPoint x: 1005, endPoint y: 240, distance: 361.4
click at [939, 259] on p "Under his leadership, El-Sewedy Electric Group has built 28 factories and distr…" at bounding box center [777, 304] width 642 height 90
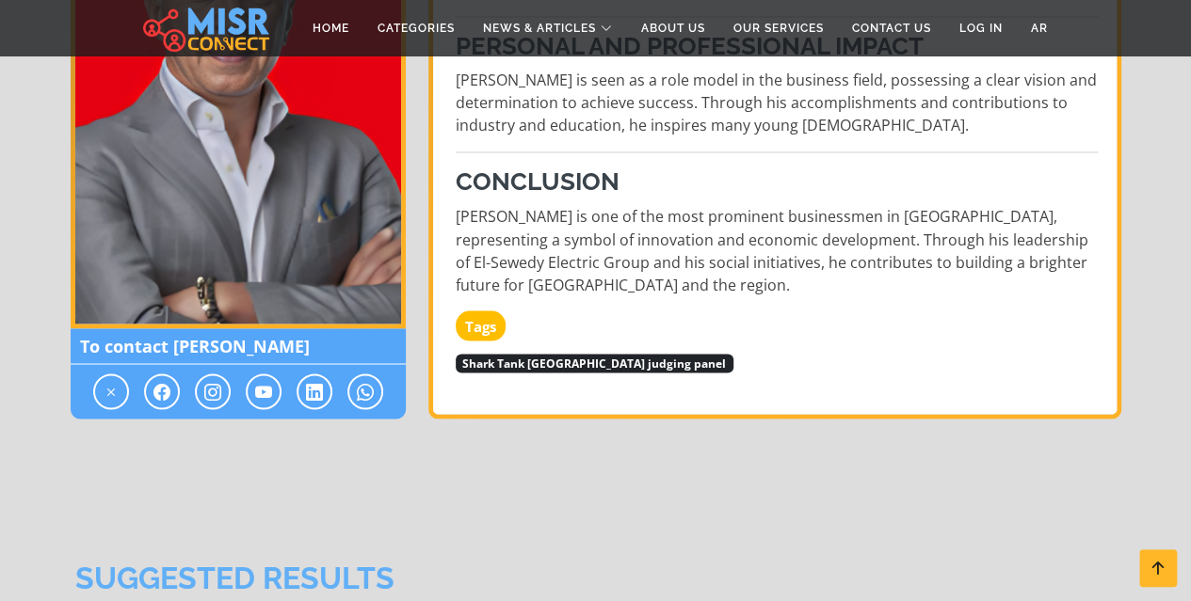
scroll to position [1788, 0]
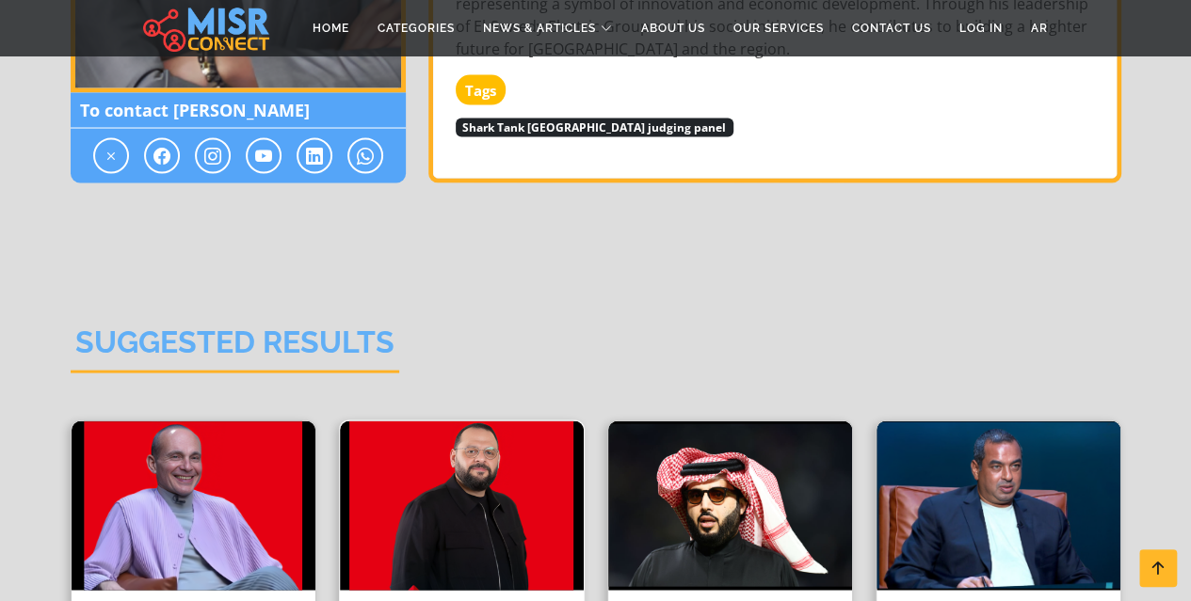
click at [451, 461] on img at bounding box center [462, 506] width 244 height 169
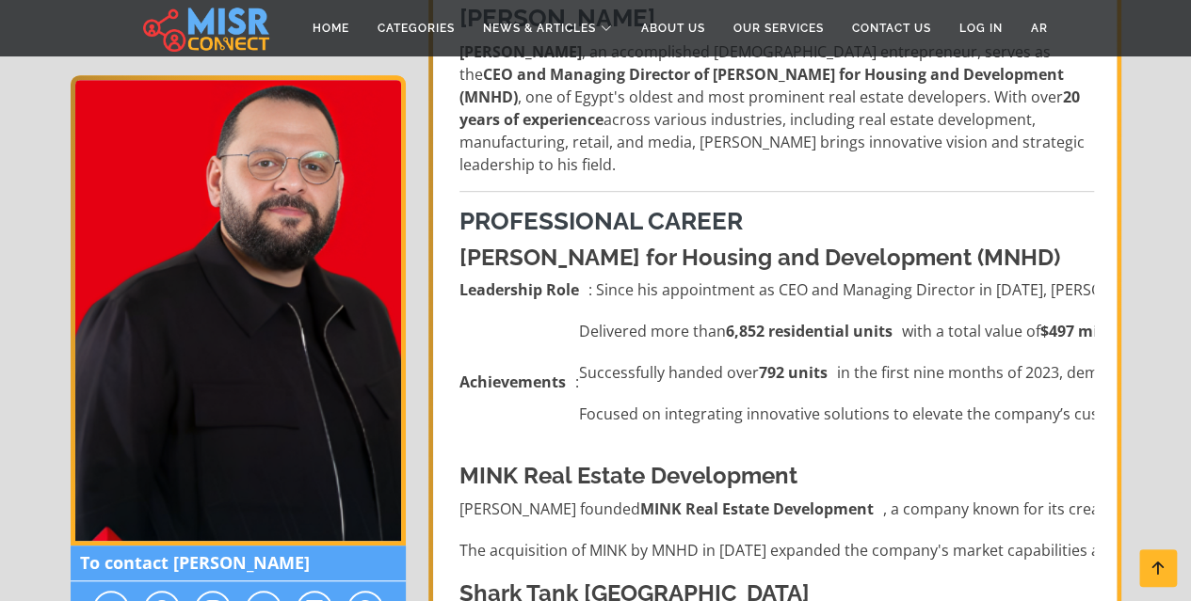
scroll to position [471, 0]
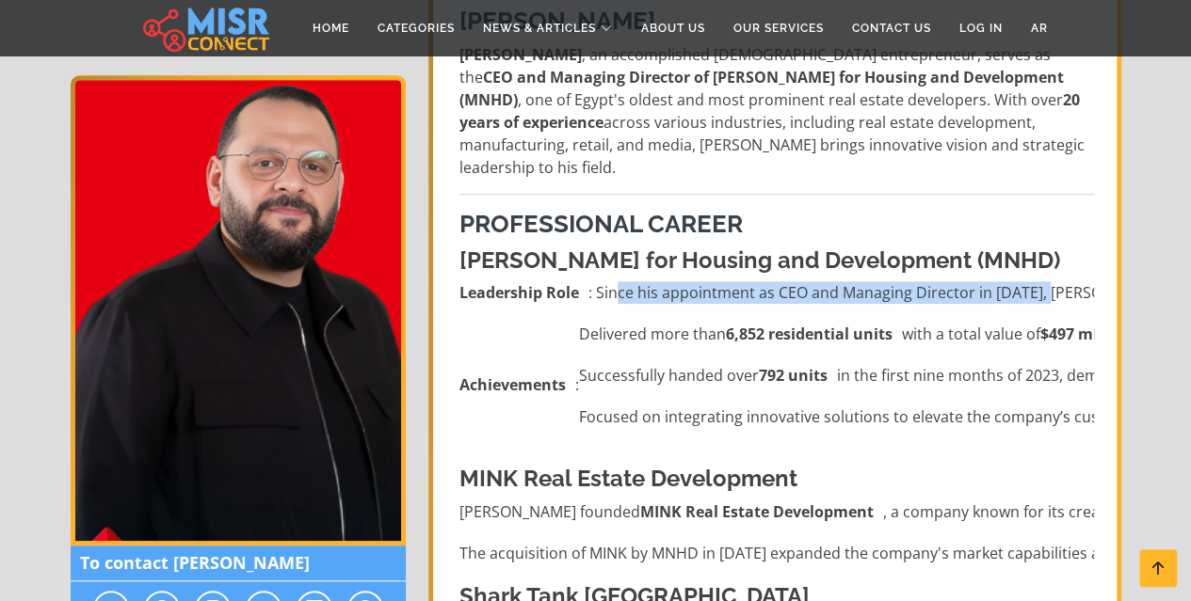
drag, startPoint x: 618, startPoint y: 275, endPoint x: 1052, endPoint y: 278, distance: 433.9
click at [1052, 281] on li "Leadership Role : Since his appointment as CEO and Managing Director in October…" at bounding box center [776, 292] width 634 height 23
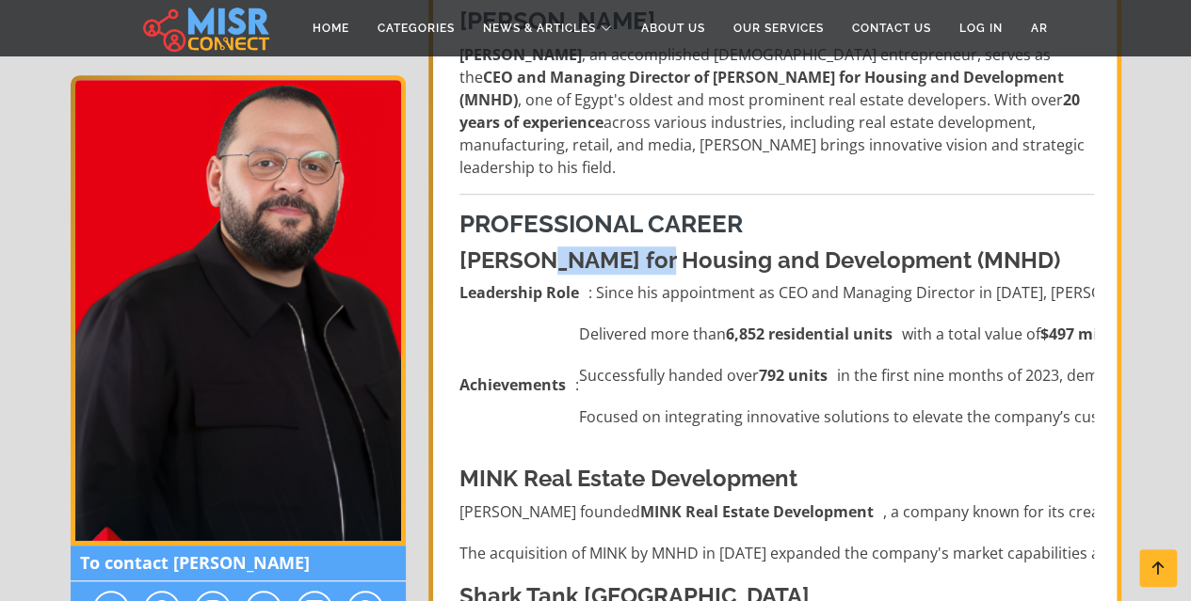
drag, startPoint x: 546, startPoint y: 240, endPoint x: 649, endPoint y: 242, distance: 103.5
click at [649, 247] on strong "Madinet Nasr for Housing and Development (MNHD)" at bounding box center [759, 260] width 600 height 27
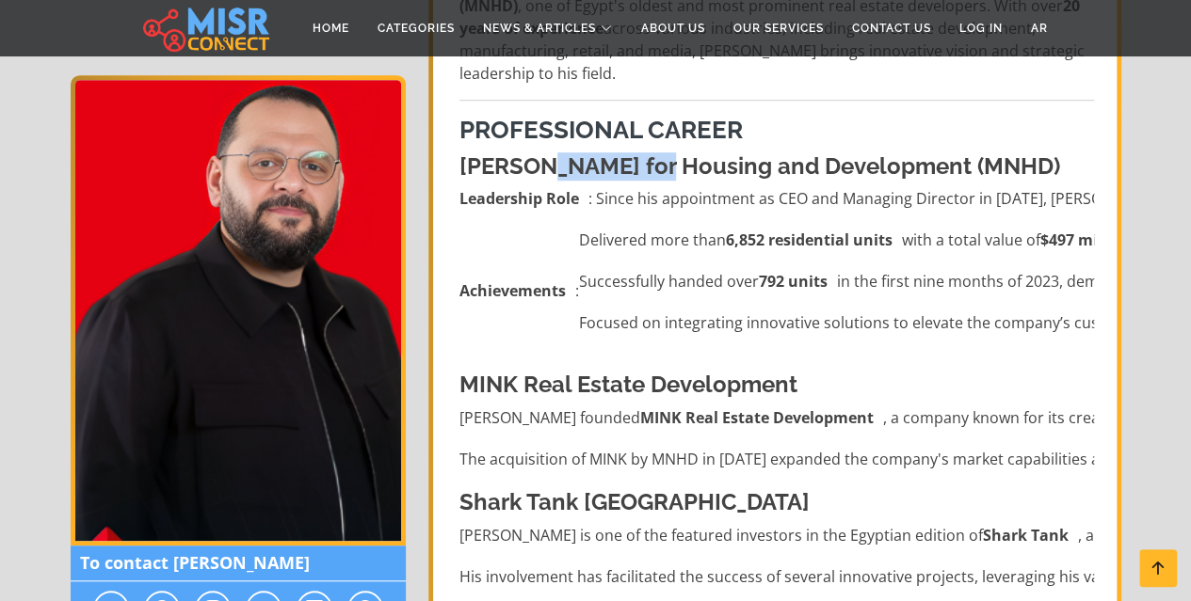
scroll to position [659, 0]
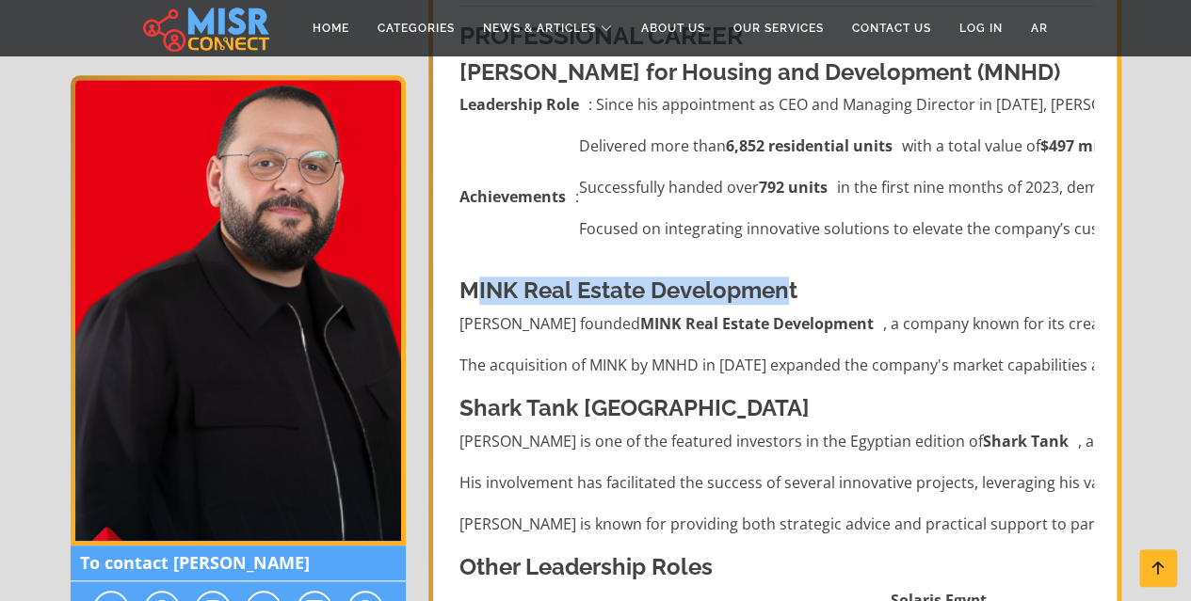
drag, startPoint x: 476, startPoint y: 270, endPoint x: 806, endPoint y: 242, distance: 330.6
drag, startPoint x: 627, startPoint y: 300, endPoint x: 885, endPoint y: 292, distance: 258.0
click at [873, 312] on li "Abdullah Salam founded MINK Real Estate Development , a company known for its c…" at bounding box center [776, 323] width 634 height 23
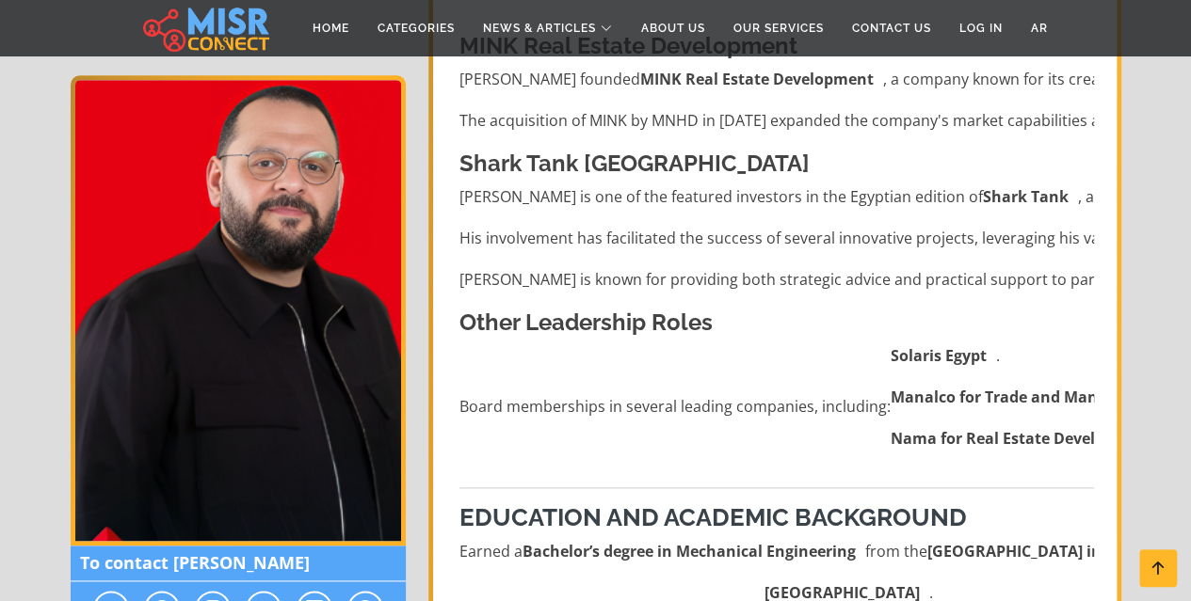
scroll to position [1035, 0]
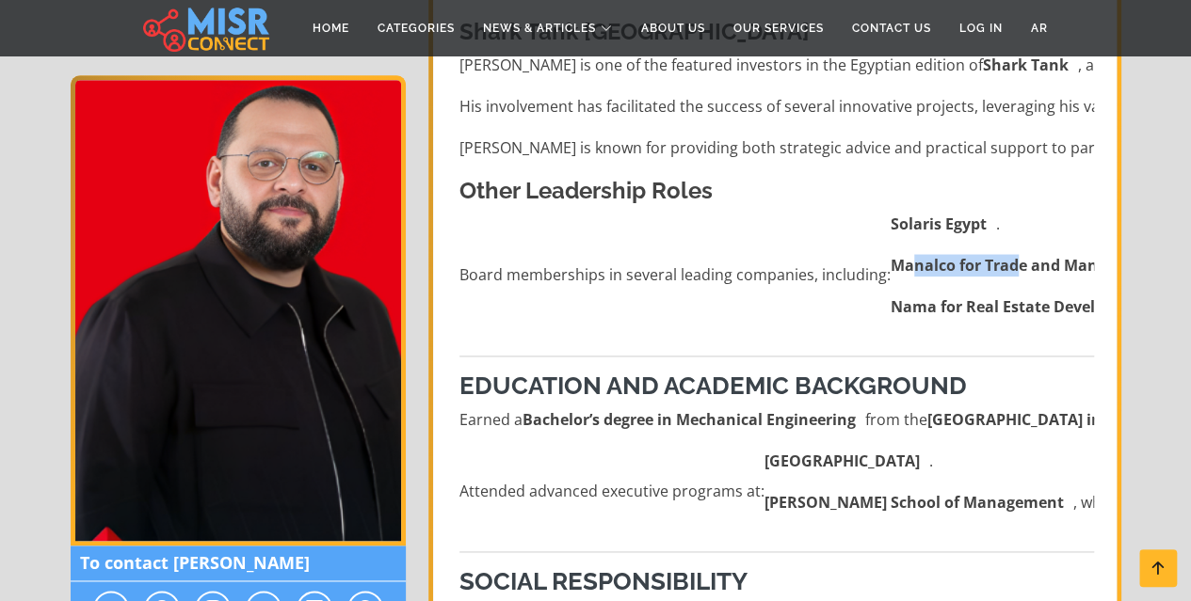
drag, startPoint x: 904, startPoint y: 241, endPoint x: 1015, endPoint y: 239, distance: 110.1
click at [1010, 254] on strong "Manalco for Trade and Manufacturing" at bounding box center [1033, 265] width 287 height 23
drag, startPoint x: 934, startPoint y: 287, endPoint x: 1052, endPoint y: 263, distance: 121.1
click at [1052, 264] on ul "Solaris Egypt . Manalco for Trade and Manufacturing . Nama for Real Estate Deve…" at bounding box center [1090, 275] width 400 height 124
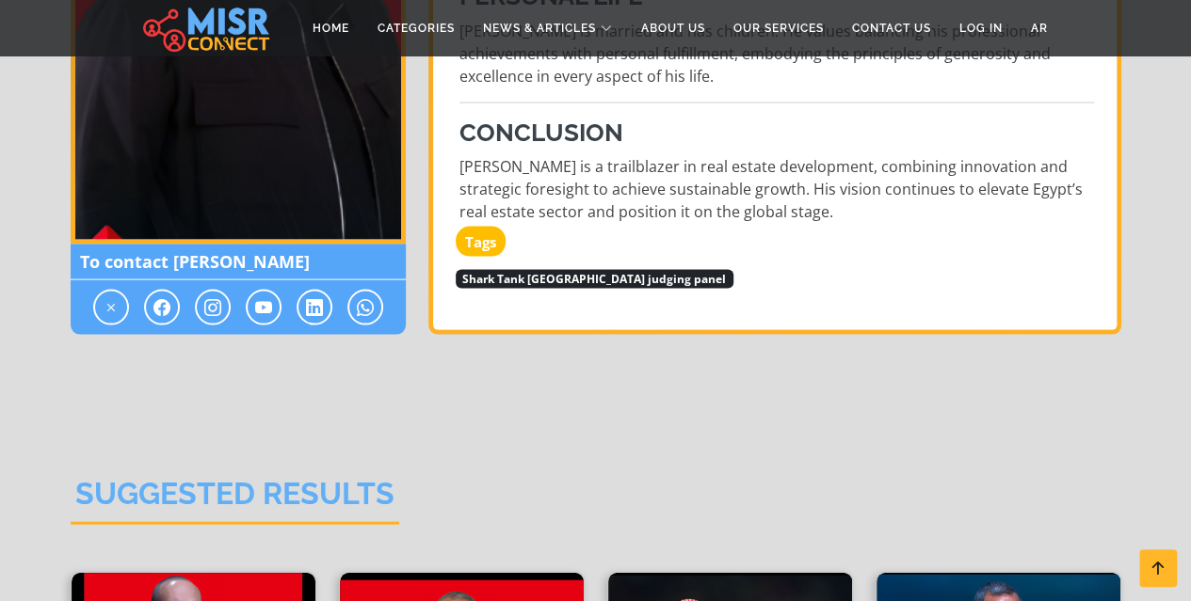
scroll to position [2165, 0]
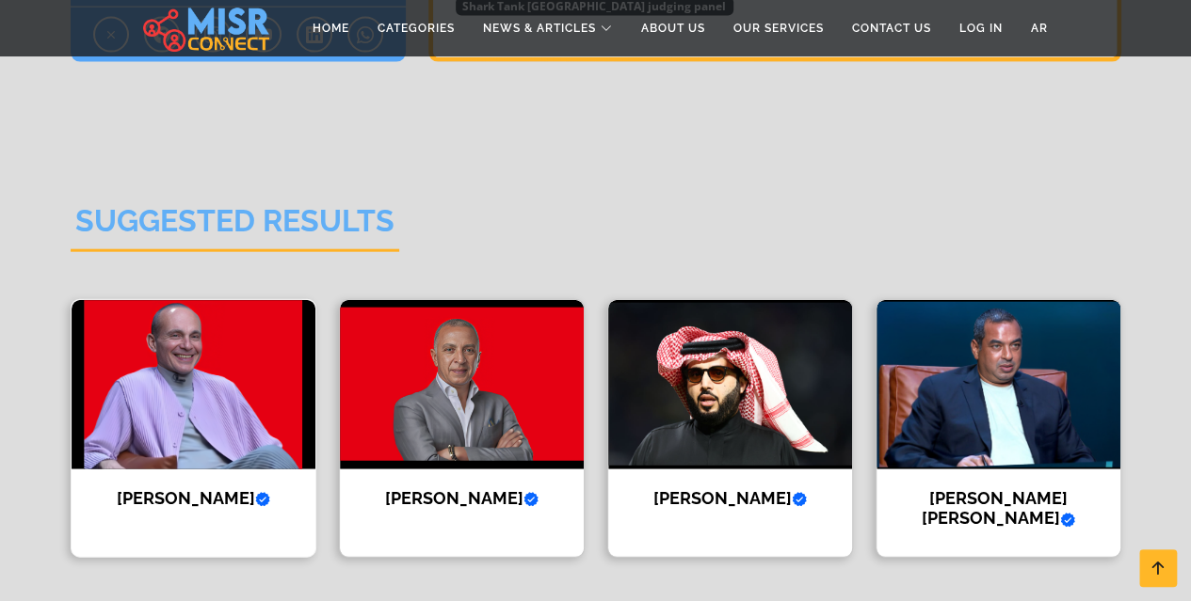
click at [200, 388] on img at bounding box center [194, 384] width 244 height 169
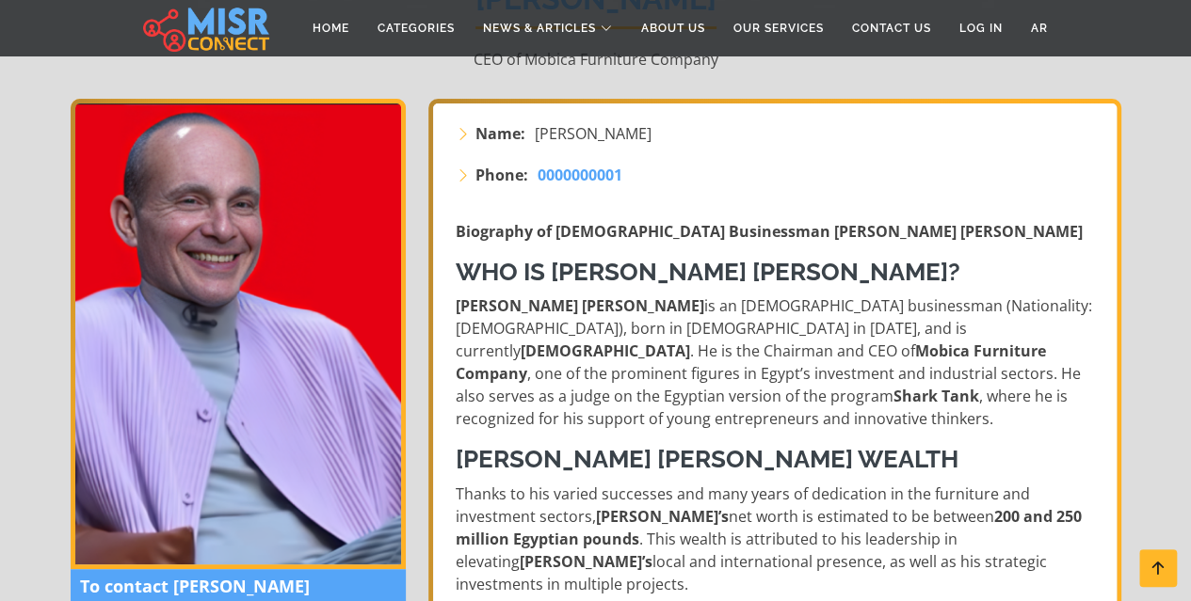
scroll to position [282, 0]
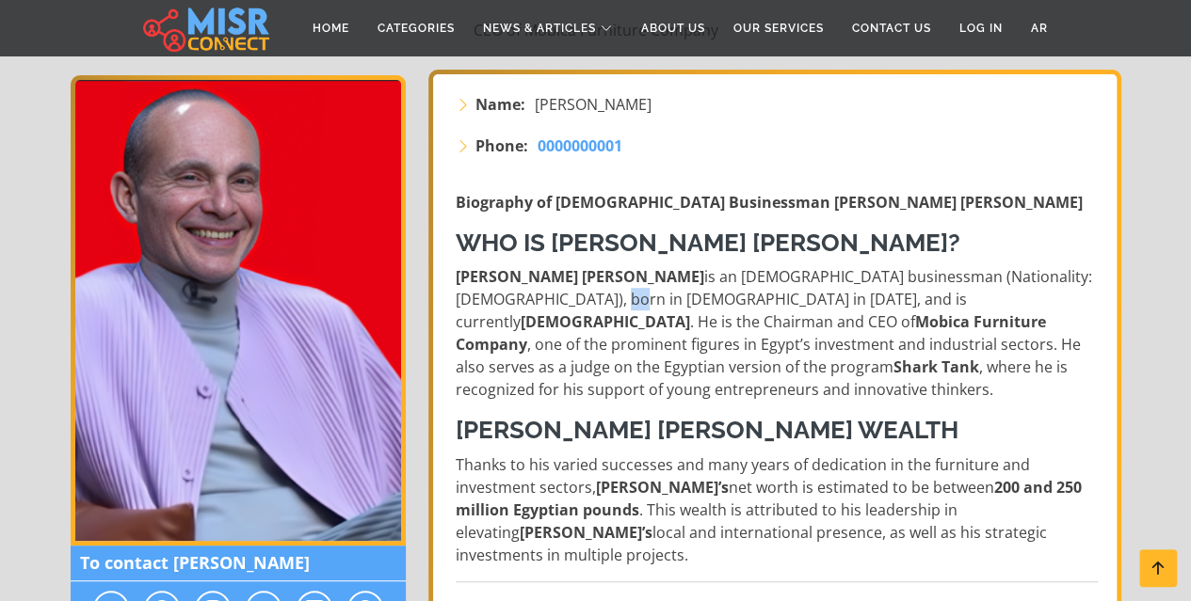
drag, startPoint x: 563, startPoint y: 297, endPoint x: 551, endPoint y: 297, distance: 12.2
click at [551, 297] on p "[PERSON_NAME] [PERSON_NAME] is an [DEMOGRAPHIC_DATA] businessman (Nationality: …" at bounding box center [777, 333] width 642 height 136
drag, startPoint x: 820, startPoint y: 301, endPoint x: 1034, endPoint y: 292, distance: 214.8
click at [1025, 293] on p "[PERSON_NAME] [PERSON_NAME] is an [DEMOGRAPHIC_DATA] businessman (Nationality: …" at bounding box center [777, 333] width 642 height 136
drag, startPoint x: 529, startPoint y: 323, endPoint x: 651, endPoint y: 322, distance: 122.4
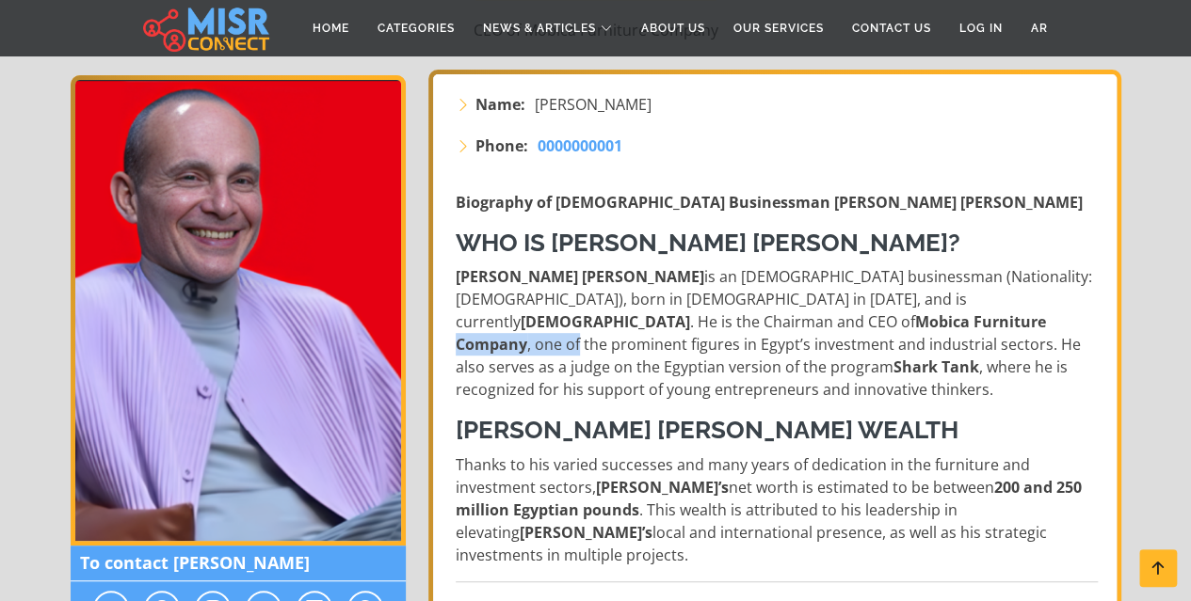
click at [651, 322] on p "[PERSON_NAME] [PERSON_NAME] is an [DEMOGRAPHIC_DATA] businessman (Nationality: …" at bounding box center [777, 333] width 642 height 136
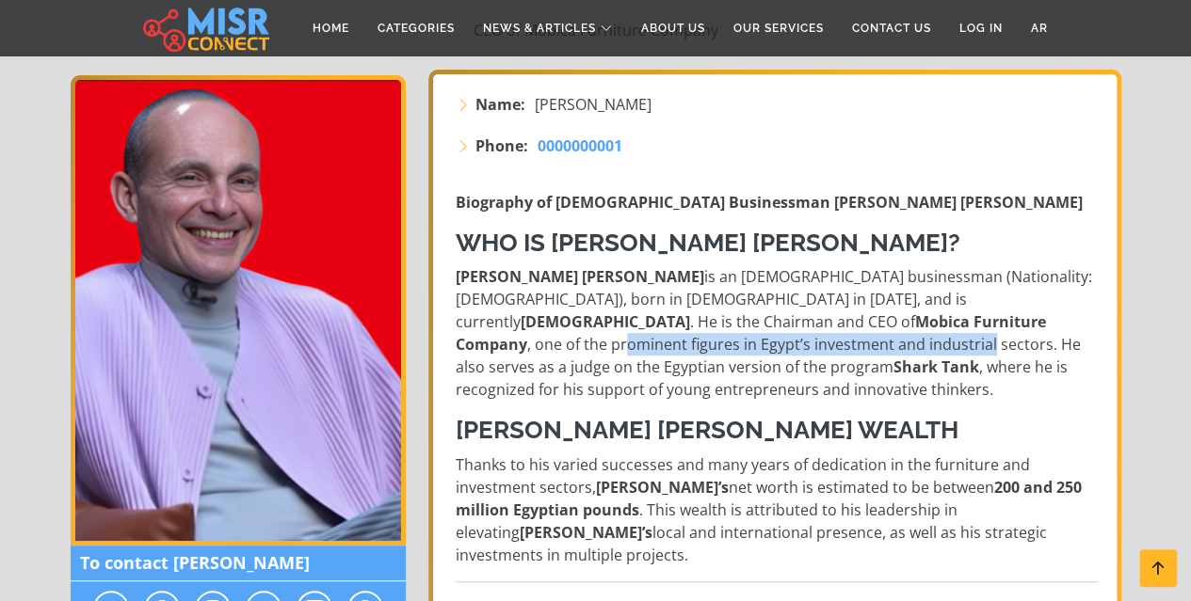
drag, startPoint x: 705, startPoint y: 327, endPoint x: 1062, endPoint y: 321, distance: 356.7
click at [1063, 319] on p "[PERSON_NAME] [PERSON_NAME] is an [DEMOGRAPHIC_DATA] businessman (Nationality: …" at bounding box center [777, 333] width 642 height 136
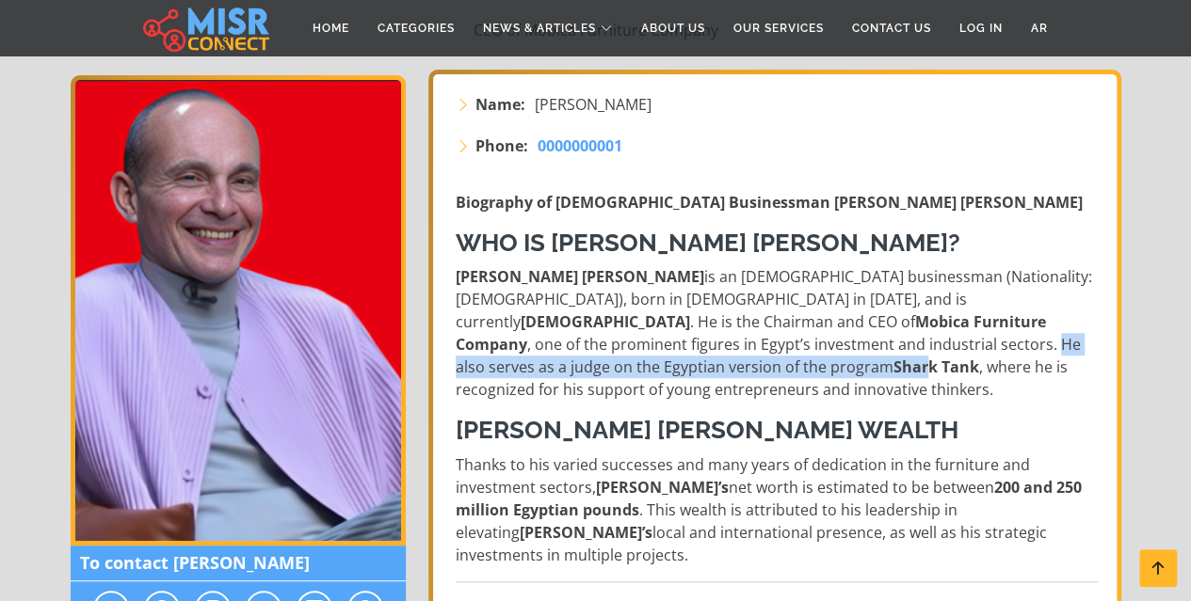
drag, startPoint x: 516, startPoint y: 341, endPoint x: 1016, endPoint y: 349, distance: 500.8
click at [1009, 349] on p "[PERSON_NAME] [PERSON_NAME] is an [DEMOGRAPHIC_DATA] businessman (Nationality: …" at bounding box center [777, 333] width 642 height 136
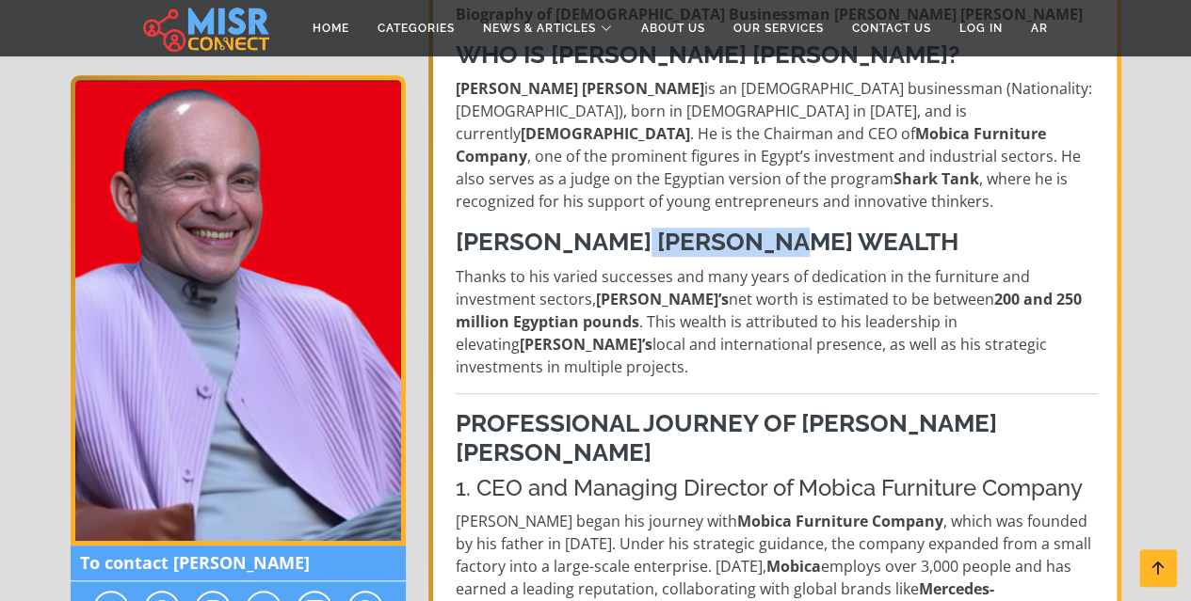
drag, startPoint x: 672, startPoint y: 227, endPoint x: 826, endPoint y: 227, distance: 154.3
click at [826, 228] on h3 "Mohamed Farouk Abdel Moneim’s Wealth" at bounding box center [777, 242] width 642 height 29
drag, startPoint x: 1028, startPoint y: 270, endPoint x: 807, endPoint y: 314, distance: 225.5
click at [1029, 289] on strong "200 and 250 million Egyptian pounds" at bounding box center [769, 310] width 626 height 43
drag, startPoint x: 536, startPoint y: 298, endPoint x: 599, endPoint y: 300, distance: 63.1
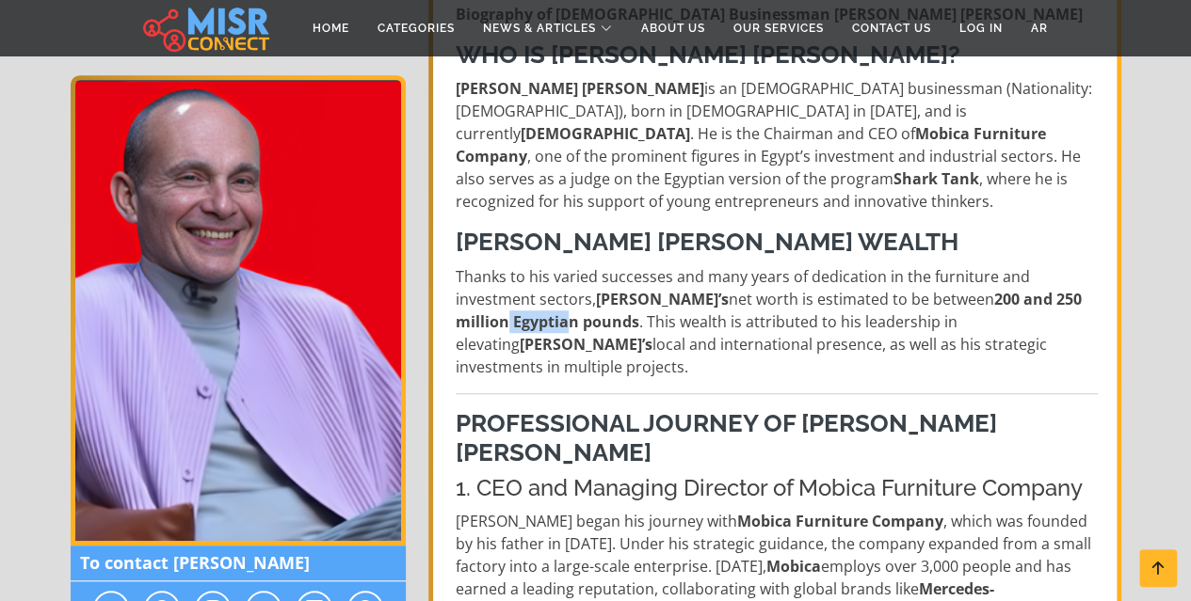
click at [599, 300] on strong "200 and 250 million Egyptian pounds" at bounding box center [769, 310] width 626 height 43
drag, startPoint x: 1005, startPoint y: 276, endPoint x: 1022, endPoint y: 276, distance: 16.9
click at [1022, 276] on p "Thanks to his varied successes and many years of dedication in the furniture an…" at bounding box center [777, 321] width 642 height 113
drag, startPoint x: 510, startPoint y: 302, endPoint x: 671, endPoint y: 296, distance: 161.0
click at [666, 295] on p "Thanks to his varied successes and many years of dedication in the furniture an…" at bounding box center [777, 321] width 642 height 113
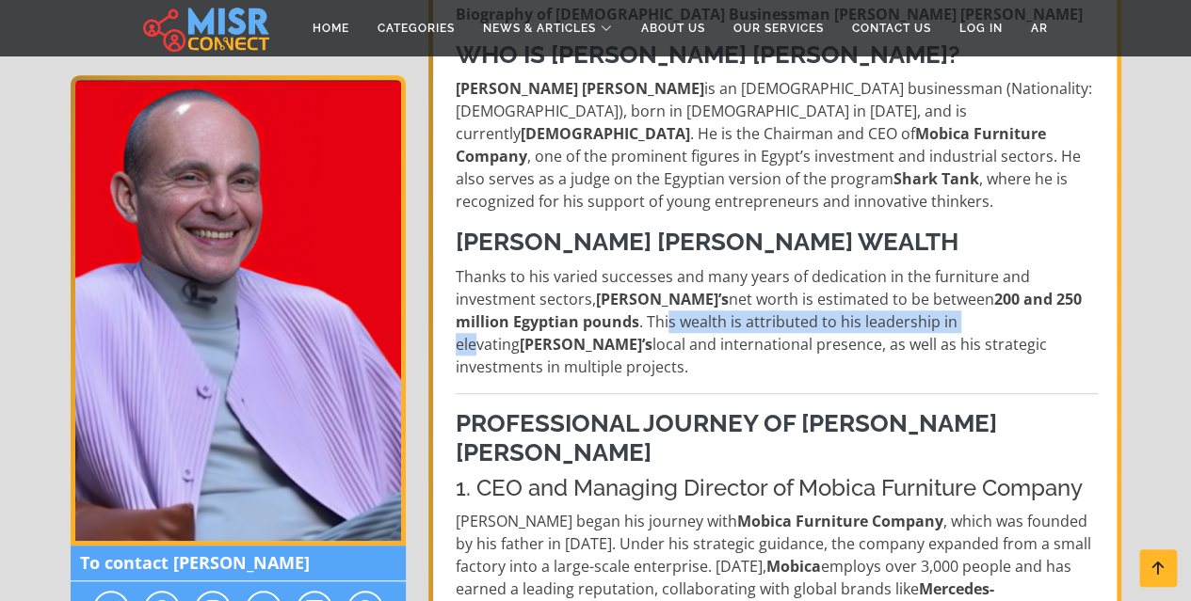
drag, startPoint x: 696, startPoint y: 299, endPoint x: 1018, endPoint y: 296, distance: 321.9
click at [1009, 298] on p "Thanks to his varied successes and many years of dedication in the furniture an…" at bounding box center [777, 321] width 642 height 113
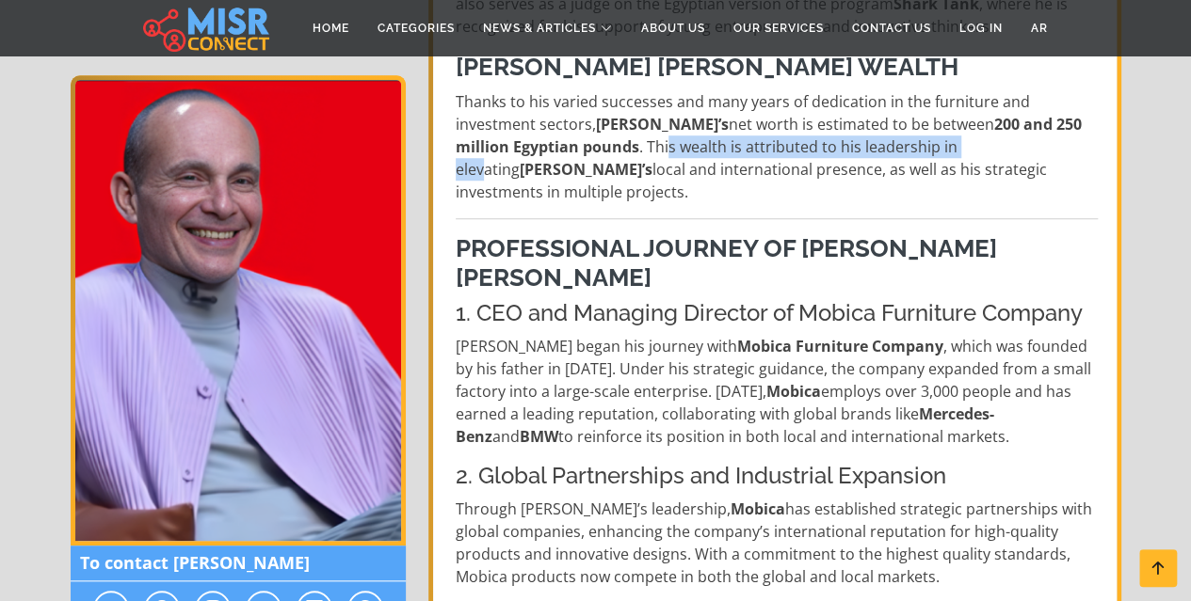
scroll to position [659, 0]
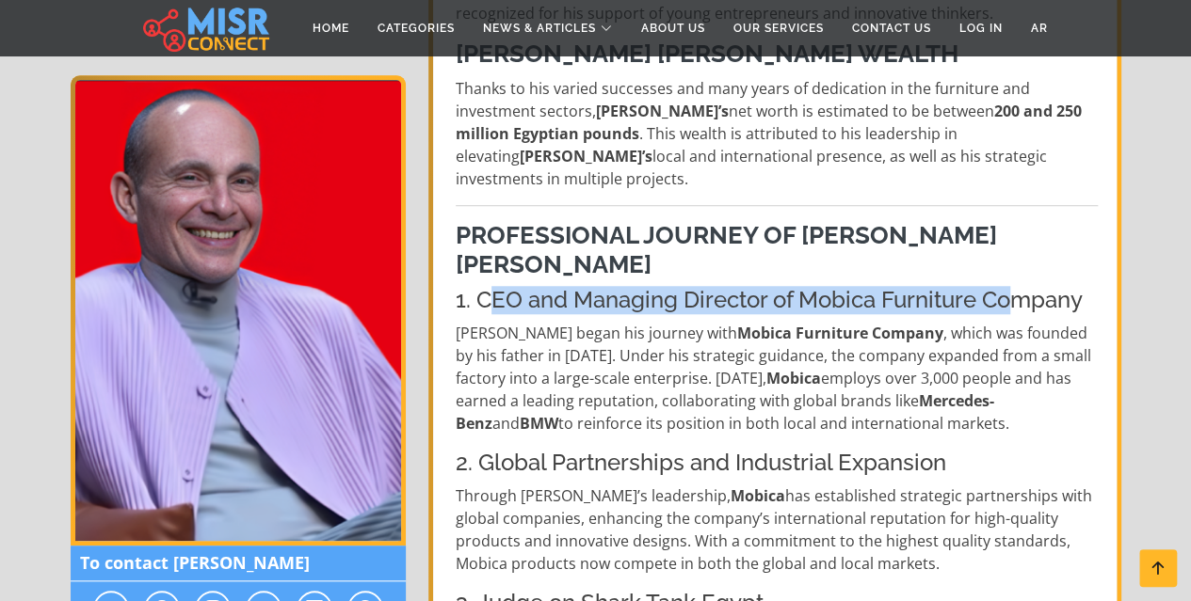
drag, startPoint x: 493, startPoint y: 276, endPoint x: 1015, endPoint y: 279, distance: 521.4
click at [1013, 287] on h4 "1. CEO and Managing Director of Mobica Furniture Company" at bounding box center [777, 300] width 642 height 27
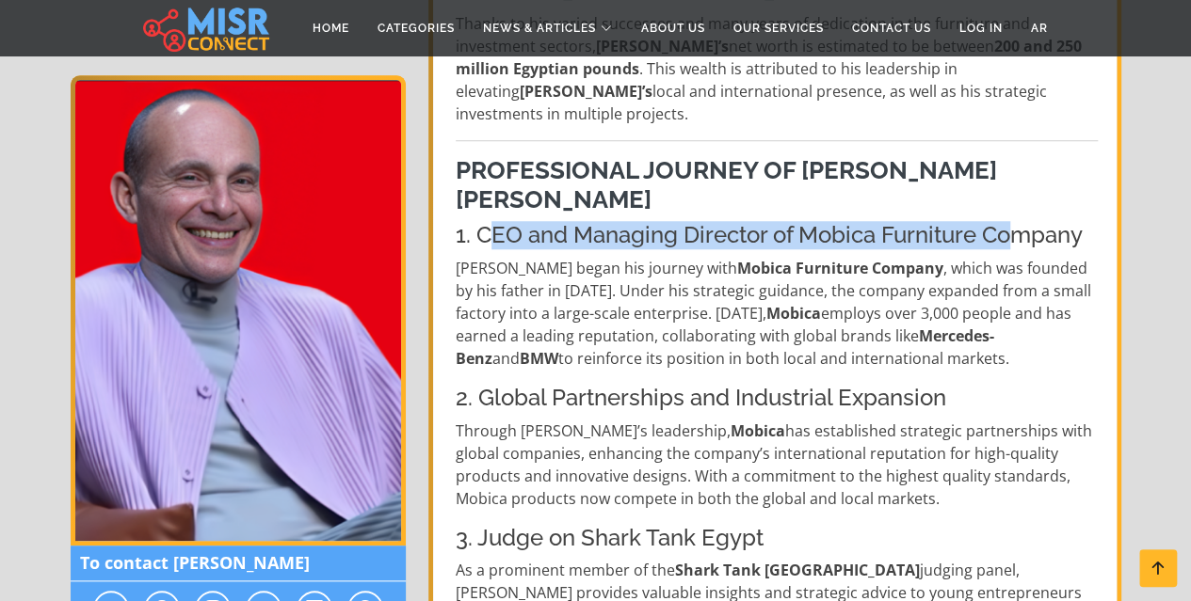
scroll to position [753, 0]
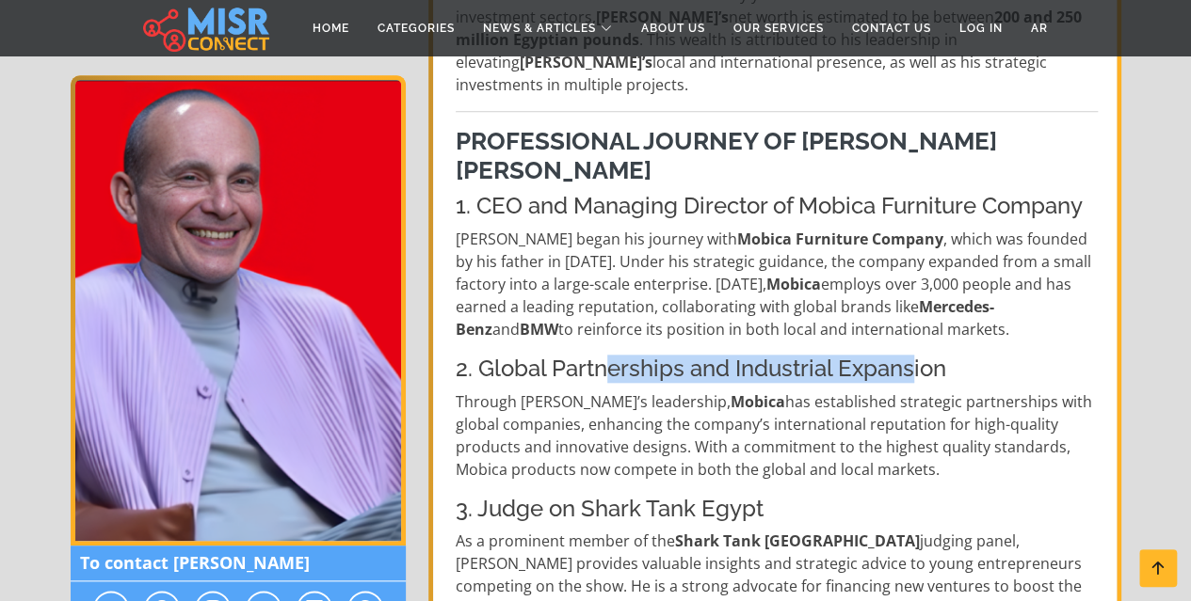
drag, startPoint x: 602, startPoint y: 346, endPoint x: 934, endPoint y: 347, distance: 331.3
click at [931, 356] on h4 "2. Global Partnerships and Industrial Expansion" at bounding box center [777, 369] width 642 height 27
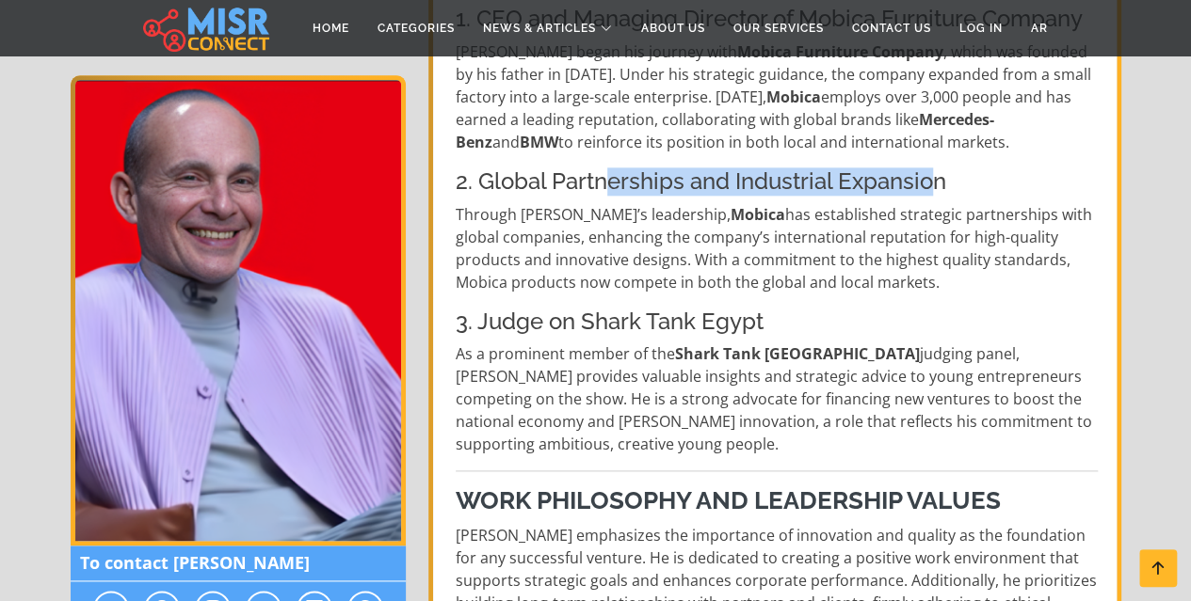
scroll to position [941, 0]
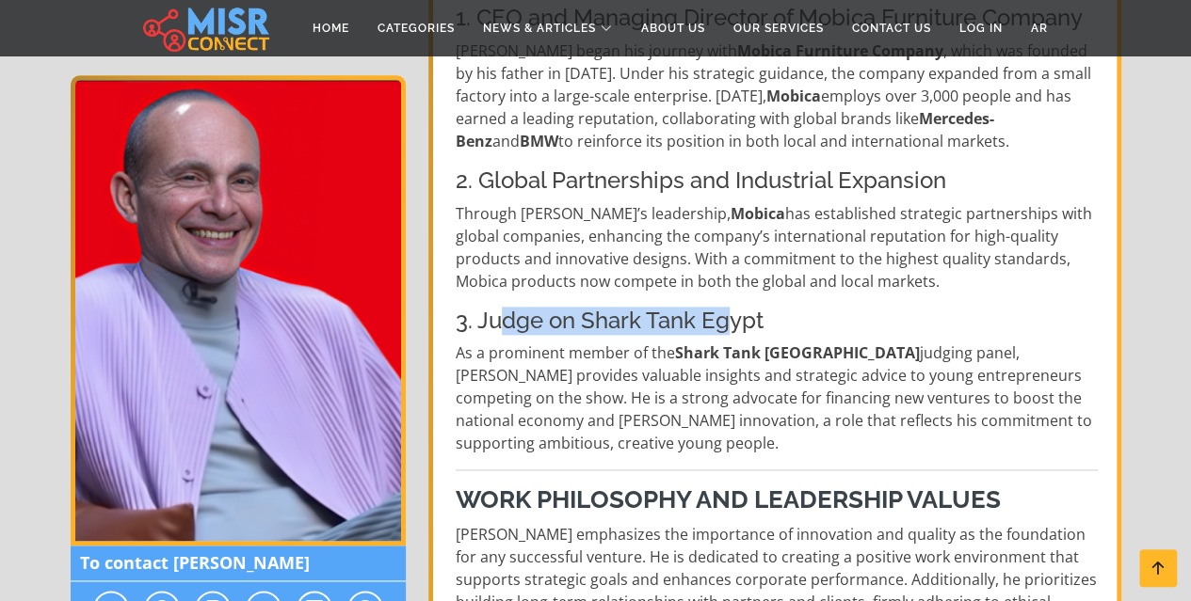
drag, startPoint x: 498, startPoint y: 301, endPoint x: 762, endPoint y: 298, distance: 264.5
click at [758, 308] on h4 "3. Judge on Shark Tank Egypt" at bounding box center [777, 321] width 642 height 27
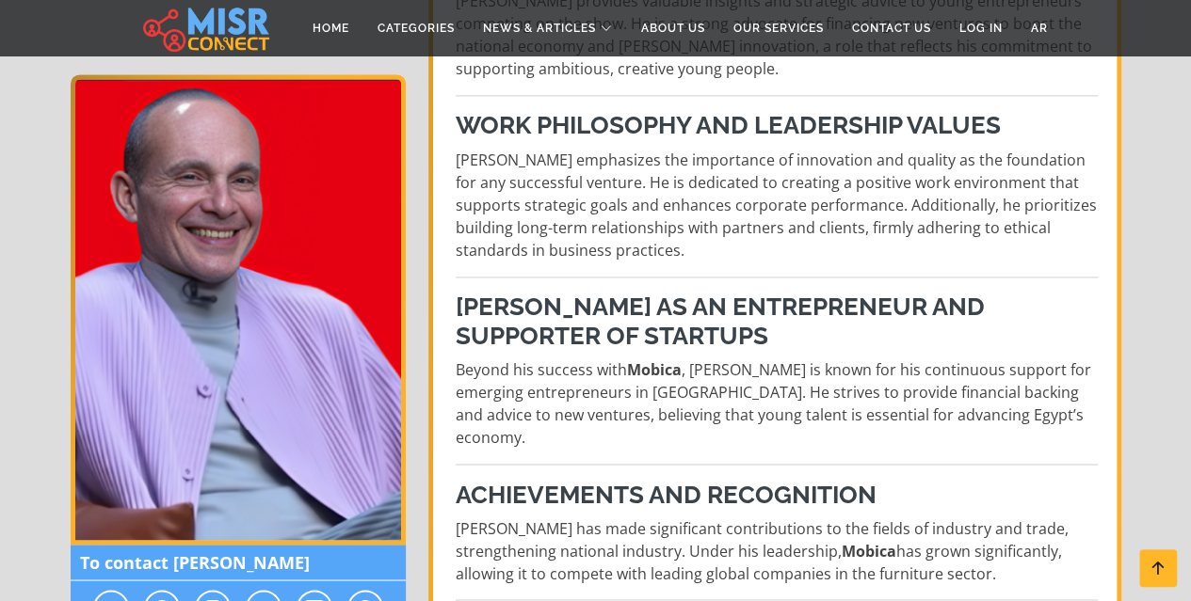
scroll to position [1318, 0]
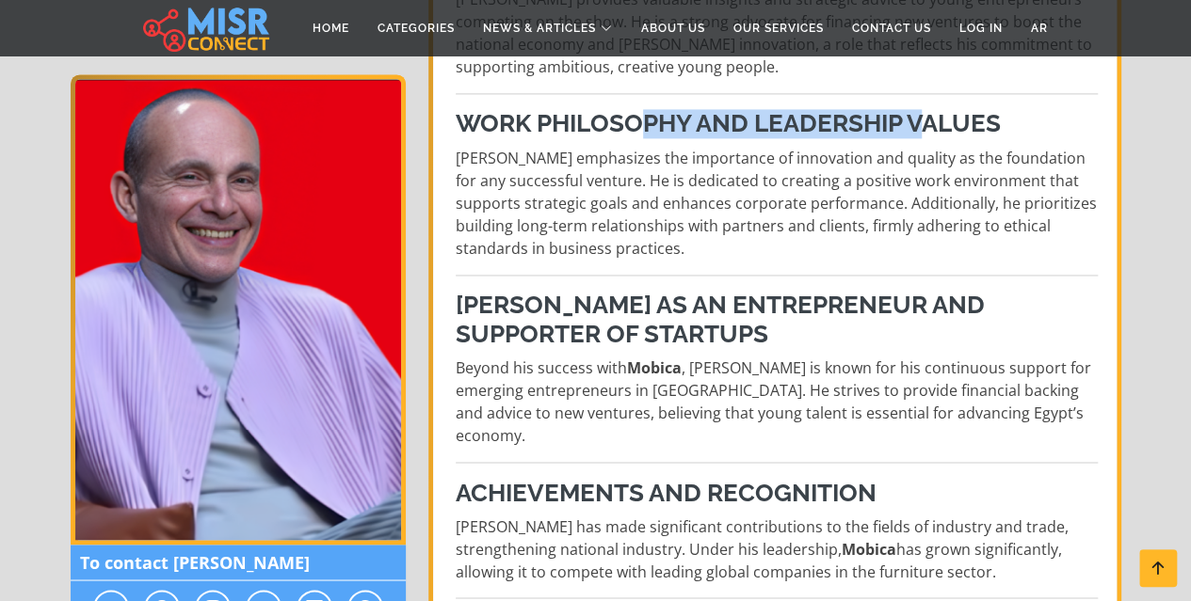
drag, startPoint x: 658, startPoint y: 103, endPoint x: 930, endPoint y: 116, distance: 272.3
click at [928, 114] on h3 "Work Philosophy and Leadership Values" at bounding box center [777, 123] width 642 height 29
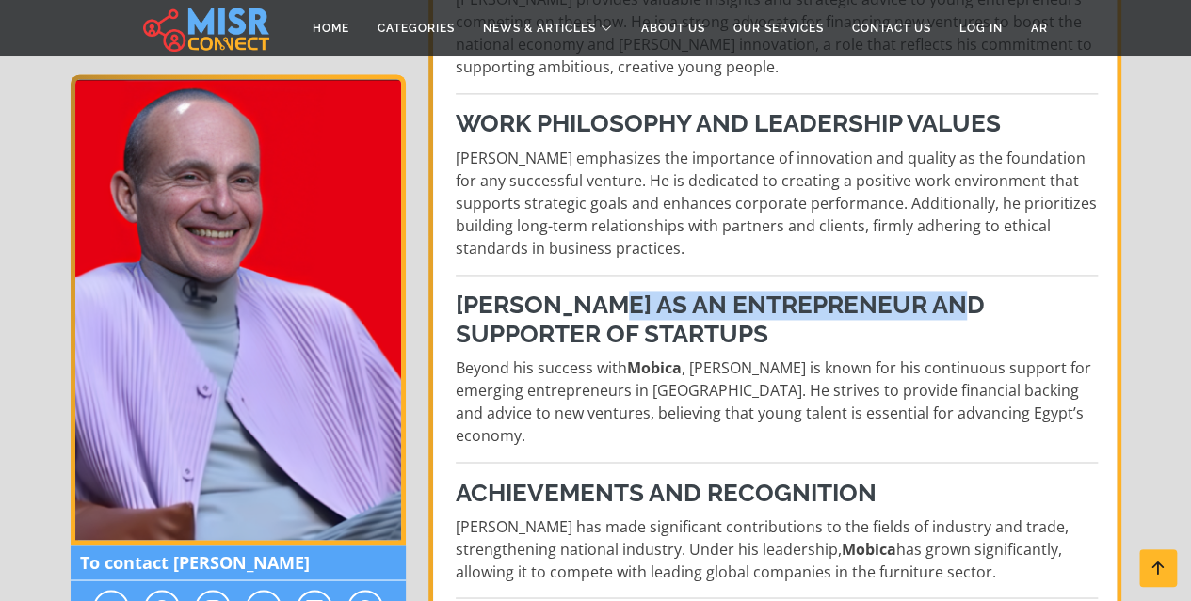
drag, startPoint x: 649, startPoint y: 286, endPoint x: 1003, endPoint y: 296, distance: 354.0
click at [1003, 296] on h3 "Mohamed Farouk as an Entrepreneur and Supporter of Startups" at bounding box center [777, 320] width 642 height 58
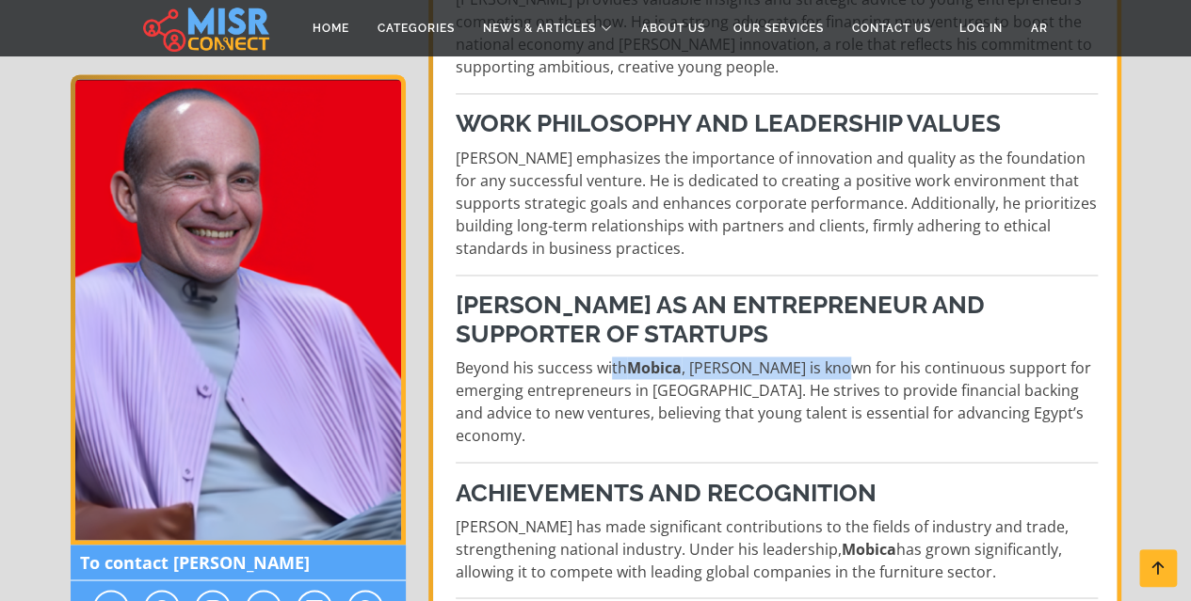
drag, startPoint x: 610, startPoint y: 336, endPoint x: 917, endPoint y: 343, distance: 306.9
click at [904, 357] on p "Beyond his success with Mobica , Mohamed Farouk is known for his continuous sup…" at bounding box center [777, 402] width 642 height 90
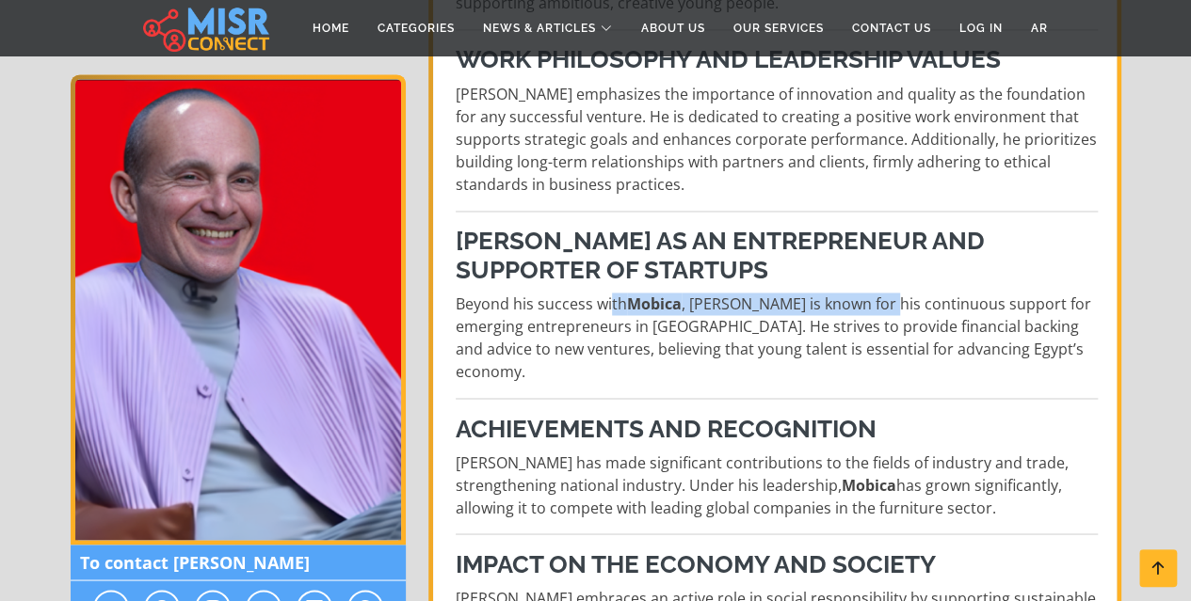
scroll to position [1412, 0]
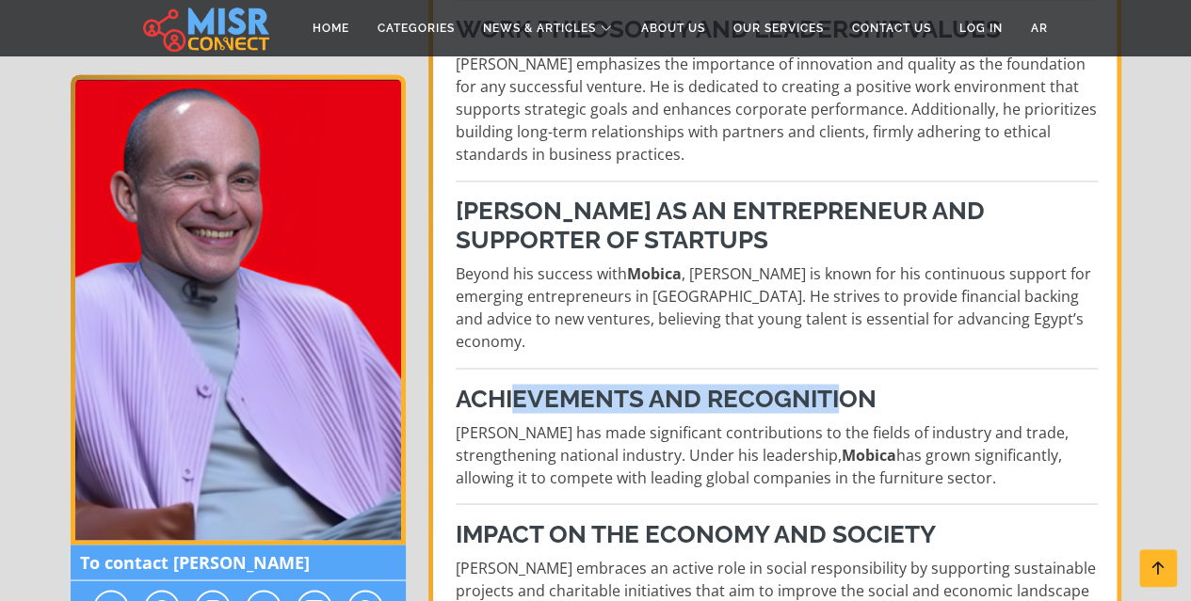
drag, startPoint x: 523, startPoint y: 349, endPoint x: 846, endPoint y: 348, distance: 322.8
click at [846, 384] on h3 "Achievements and Recognition" at bounding box center [777, 398] width 642 height 29
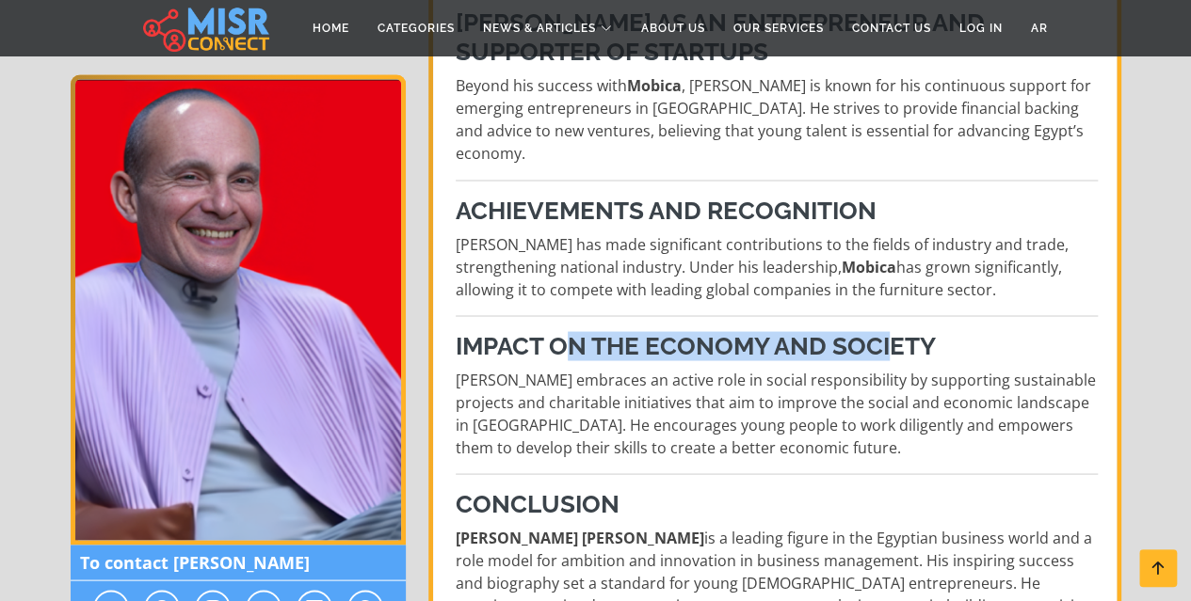
drag, startPoint x: 577, startPoint y: 297, endPoint x: 928, endPoint y: 333, distance: 352.9
click at [901, 331] on h3 "Impact on the Economy and Society" at bounding box center [777, 345] width 642 height 29
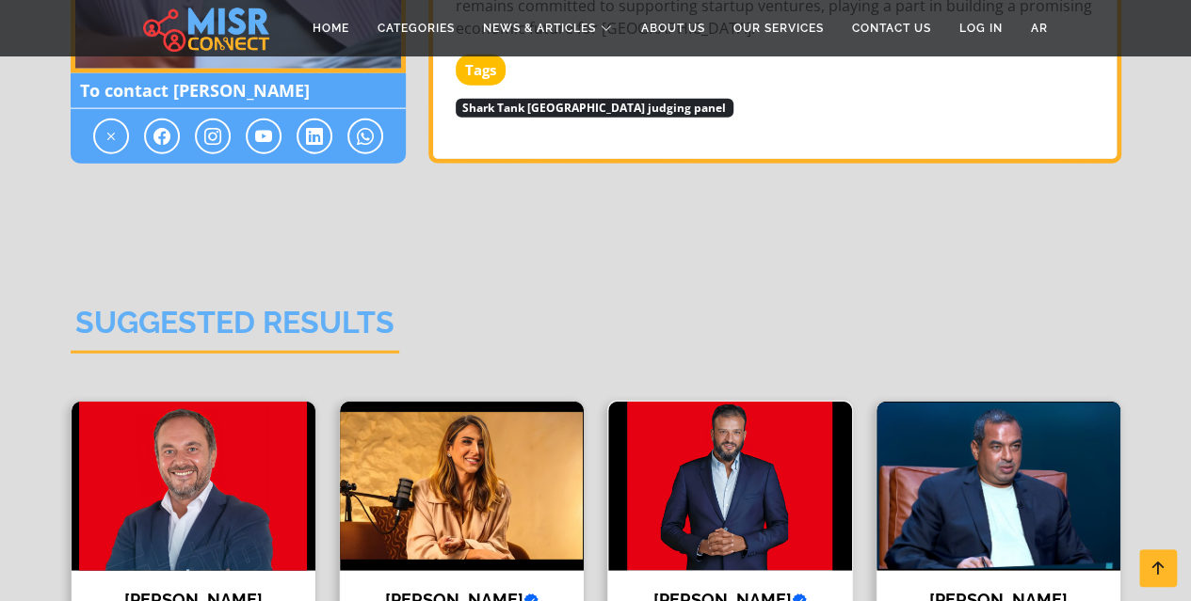
scroll to position [2447, 0]
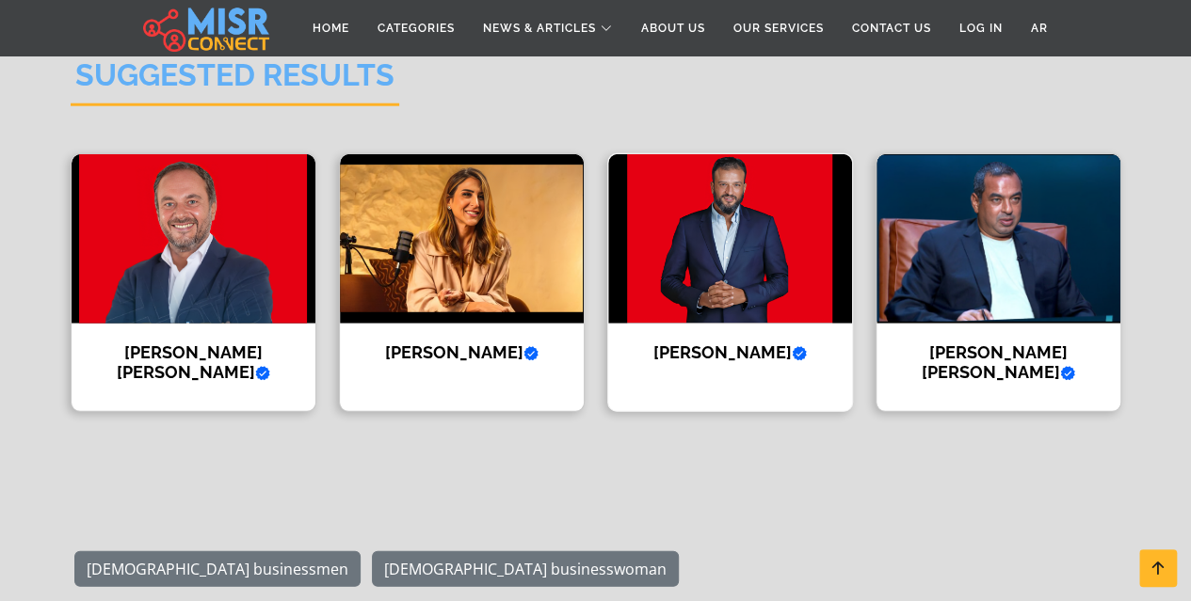
click at [652, 319] on div "Ayman Mamdouh Abbas Verified account Biography of Ayman Mamdouh Abbas" at bounding box center [730, 282] width 246 height 259
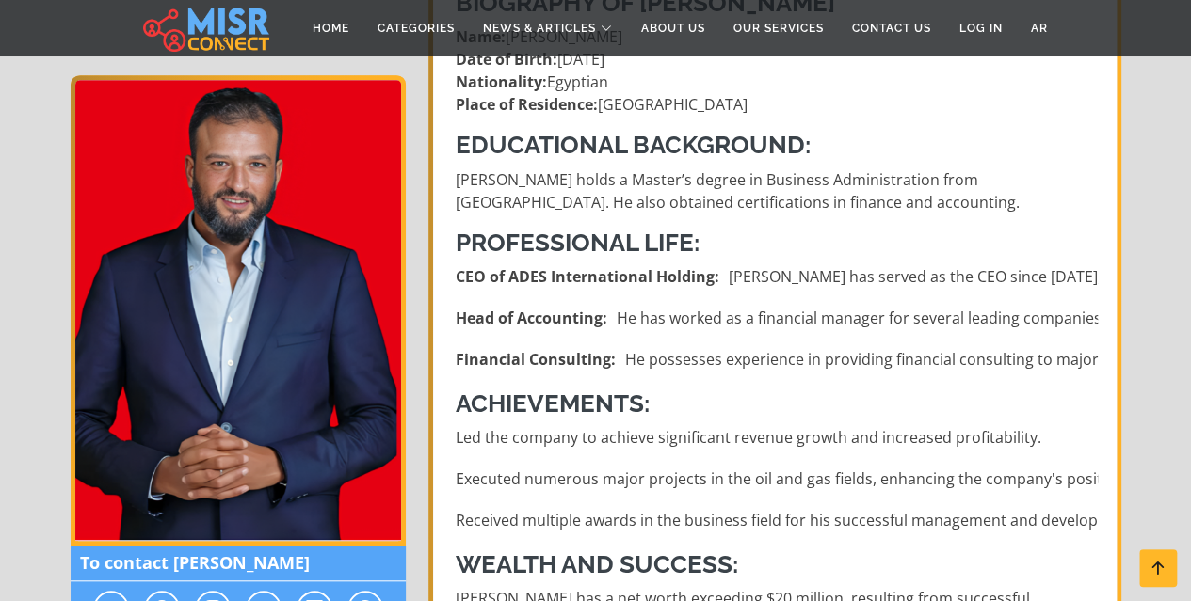
scroll to position [565, 0]
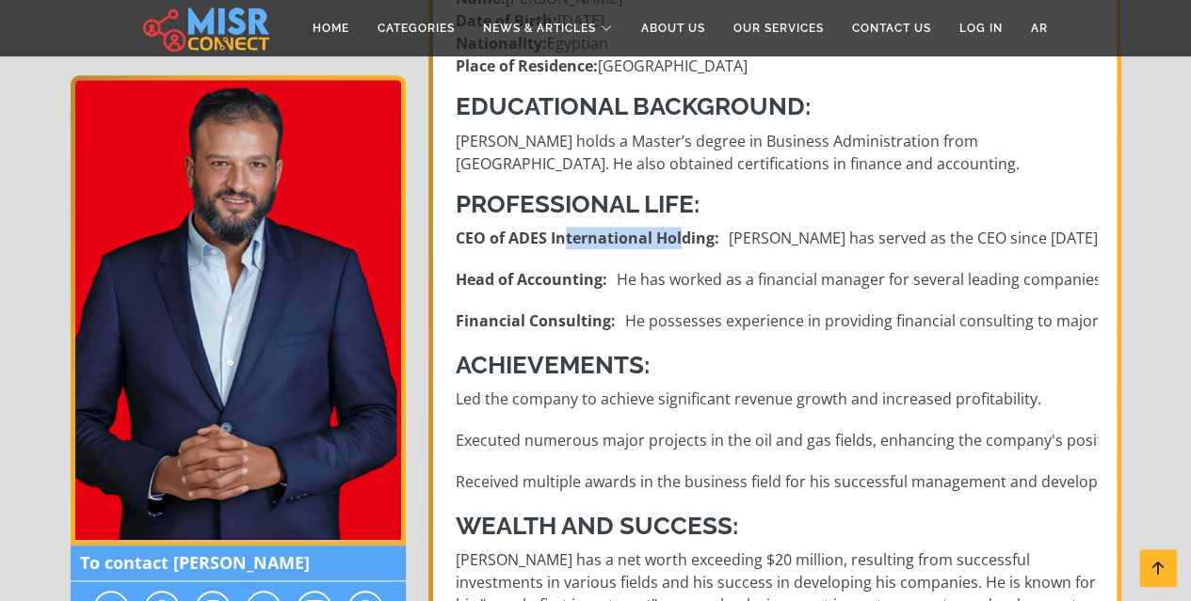
drag, startPoint x: 582, startPoint y: 242, endPoint x: 680, endPoint y: 247, distance: 98.9
click at [680, 247] on strong "CEO of ADES International Holding:" at bounding box center [588, 238] width 264 height 23
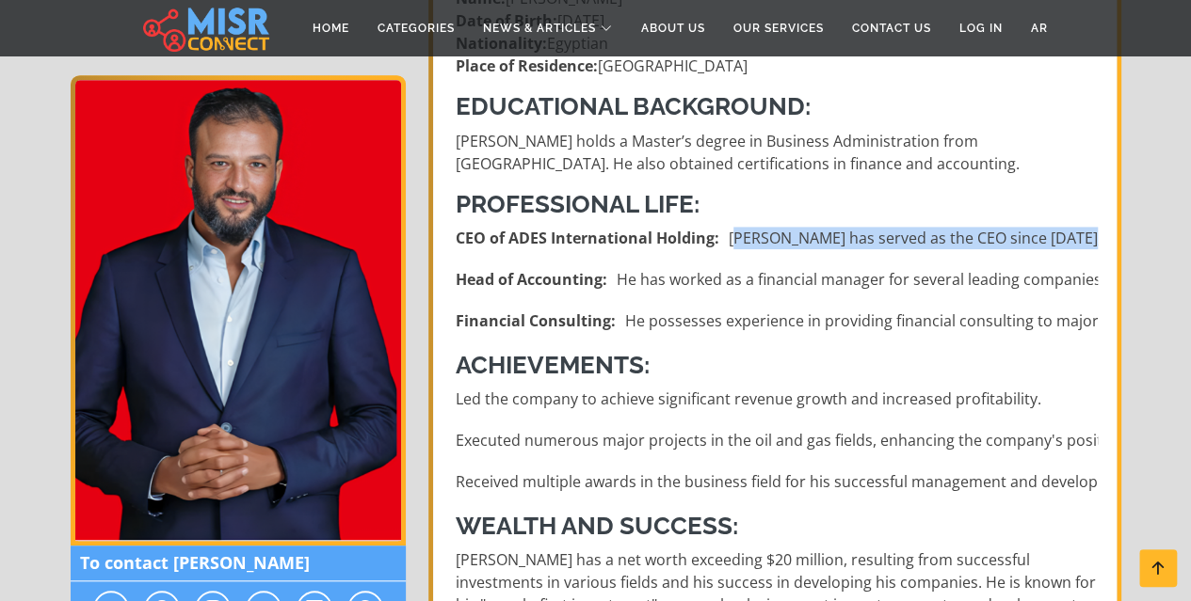
drag, startPoint x: 730, startPoint y: 238, endPoint x: 1087, endPoint y: 269, distance: 358.0
click at [1090, 238] on li "CEO of ADES International Holding: [PERSON_NAME] has served as the CEO since [D…" at bounding box center [777, 238] width 642 height 23
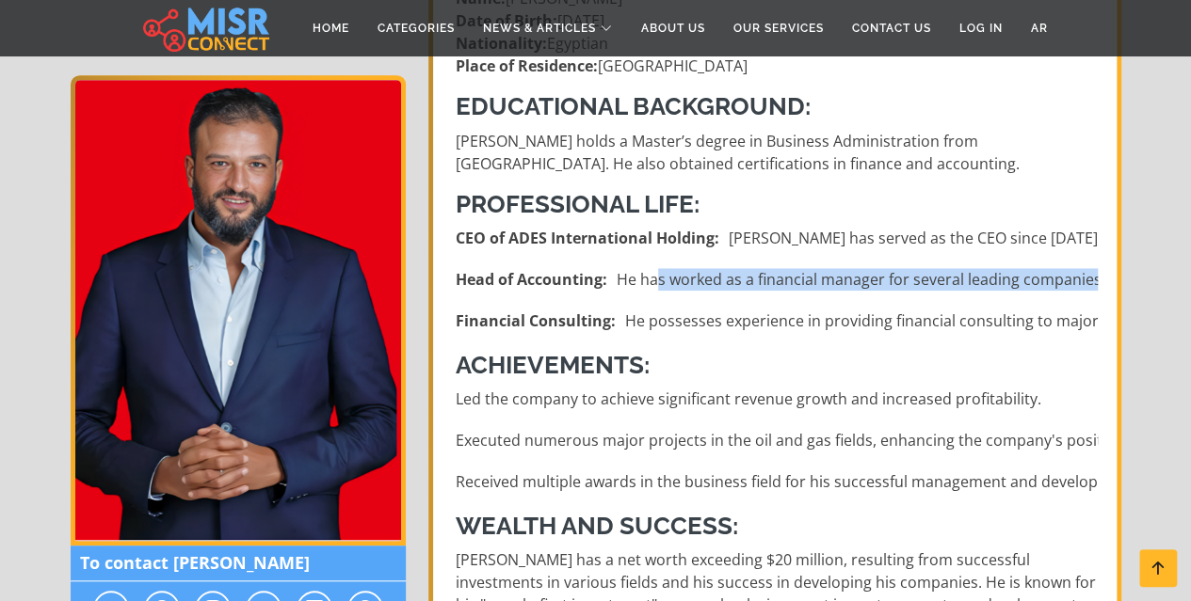
drag, startPoint x: 701, startPoint y: 289, endPoint x: 1091, endPoint y: 284, distance: 389.7
click at [1091, 285] on li "Head of Accounting: He has worked as a financial manager for several leading co…" at bounding box center [777, 279] width 642 height 23
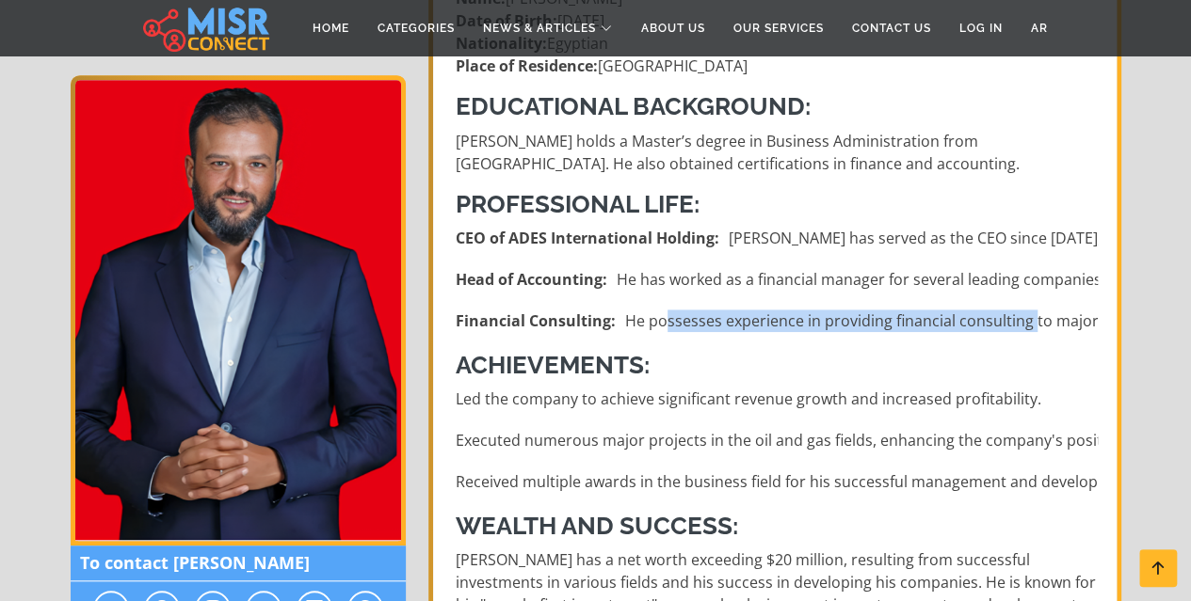
drag, startPoint x: 649, startPoint y: 328, endPoint x: 1036, endPoint y: 315, distance: 387.0
click at [1033, 310] on li "Financial Consulting: He possesses experience in providing financial consulting…" at bounding box center [777, 321] width 642 height 23
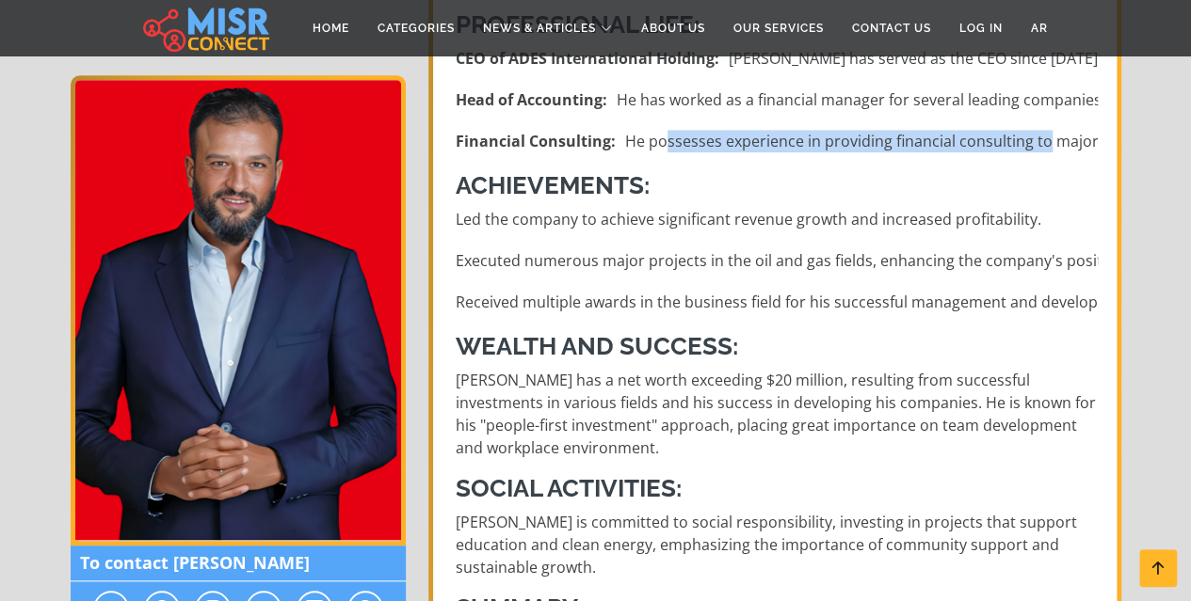
scroll to position [753, 0]
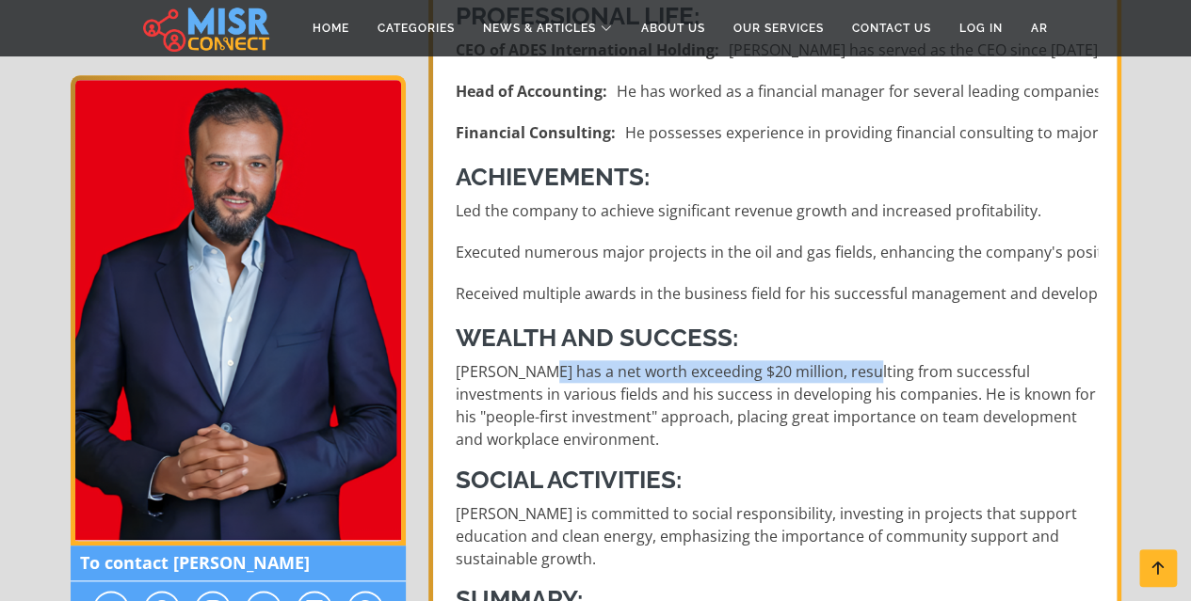
drag, startPoint x: 565, startPoint y: 369, endPoint x: 895, endPoint y: 373, distance: 330.4
click at [895, 373] on p "[PERSON_NAME] has a net worth exceeding $20 million, resulting from successful …" at bounding box center [777, 405] width 642 height 90
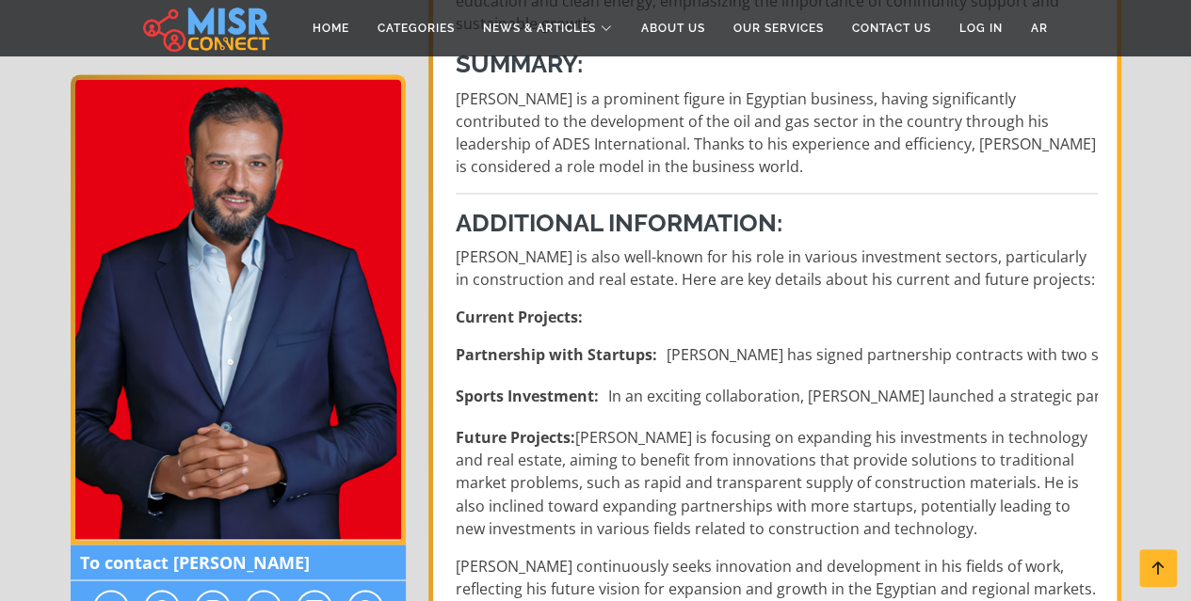
scroll to position [1318, 0]
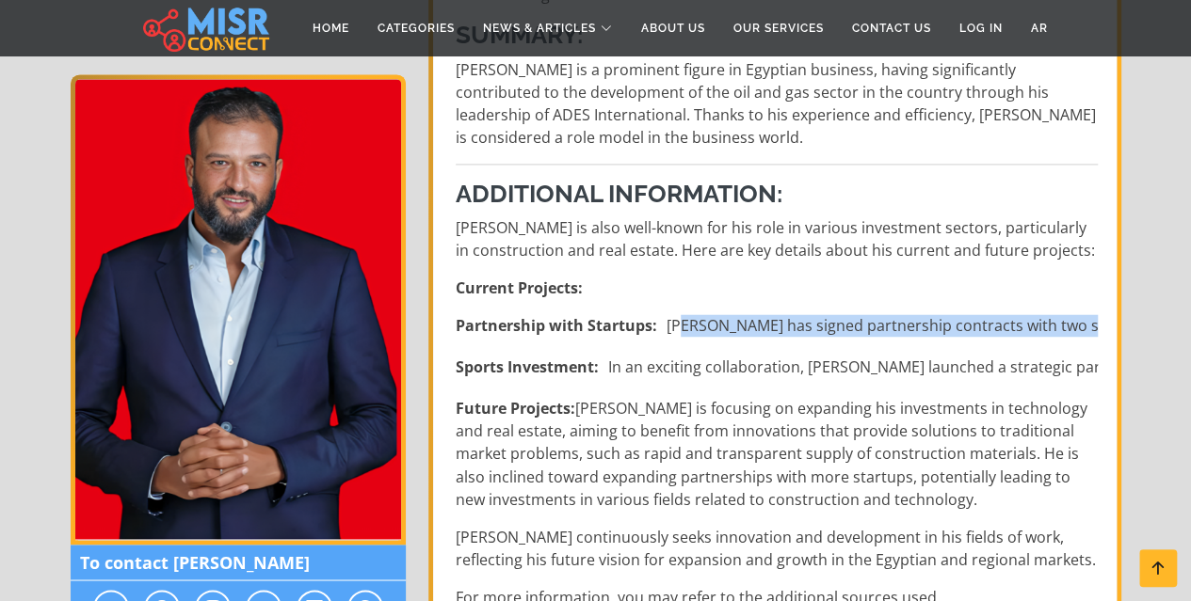
drag, startPoint x: 673, startPoint y: 351, endPoint x: 1080, endPoint y: 344, distance: 407.6
click at [1080, 337] on li "Partnership with Startups: [PERSON_NAME] has signed partnership contracts with …" at bounding box center [777, 325] width 642 height 23
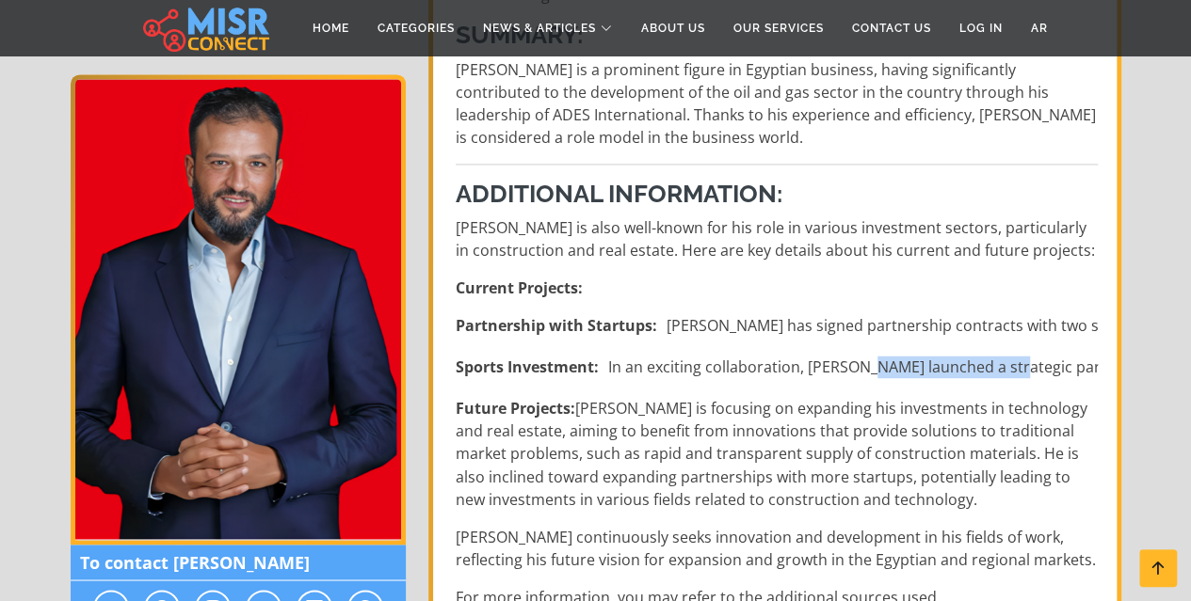
drag, startPoint x: 858, startPoint y: 385, endPoint x: 1001, endPoint y: 385, distance: 143.1
click at [1000, 378] on li "Sports Investment: In an exciting collaboration, [PERSON_NAME] launched a strat…" at bounding box center [777, 367] width 642 height 23
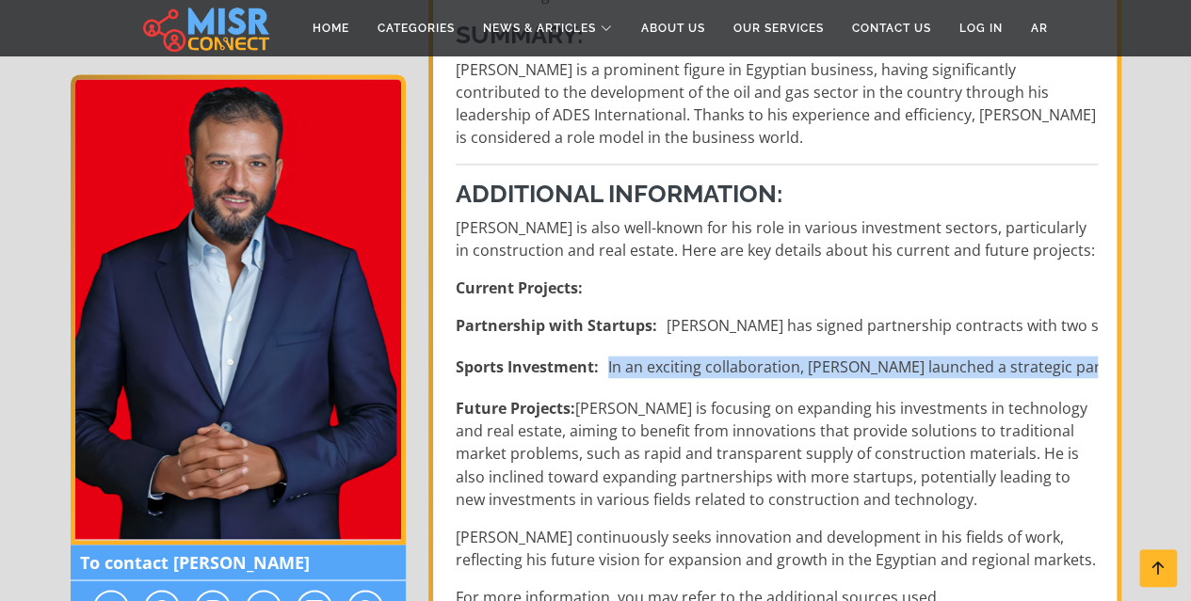
drag, startPoint x: 1090, startPoint y: 392, endPoint x: 1115, endPoint y: 392, distance: 25.4
click at [1115, 392] on div "Name: [PERSON_NAME] Phone: 010000000 Area: Biography of [PERSON_NAME] Name: [PE…" at bounding box center [774, 229] width 693 height 2391
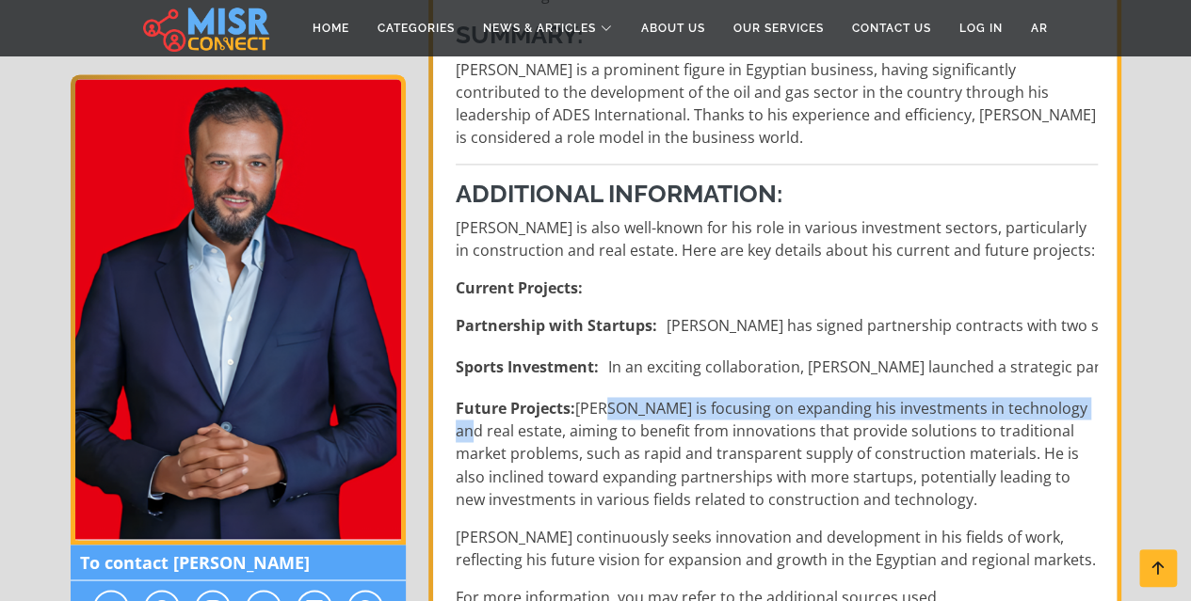
drag, startPoint x: 607, startPoint y: 429, endPoint x: 1116, endPoint y: 426, distance: 509.2
click at [1116, 426] on div "Name: [PERSON_NAME] Phone: 010000000 Area: Biography of [PERSON_NAME] Name: [PE…" at bounding box center [774, 229] width 693 height 2391
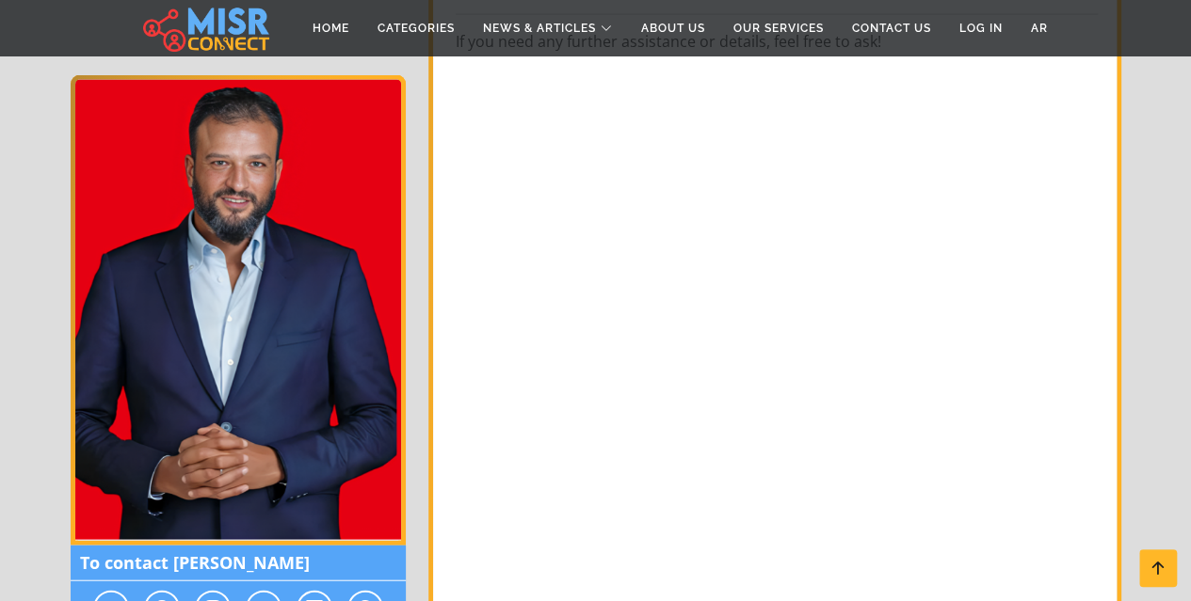
scroll to position [2165, 0]
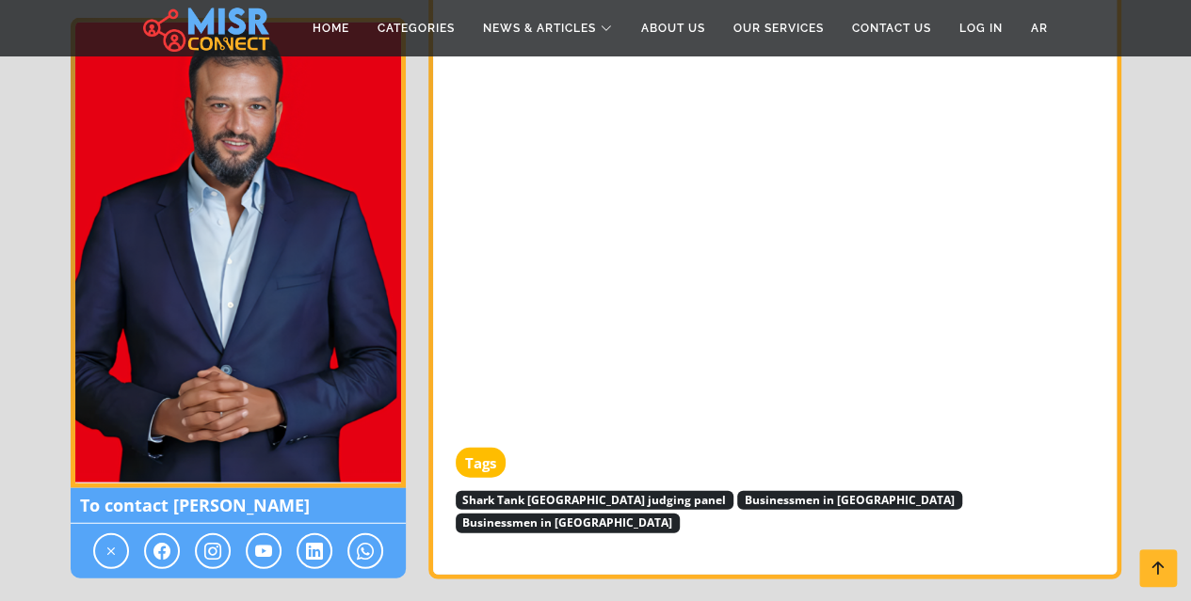
drag, startPoint x: 173, startPoint y: 505, endPoint x: 359, endPoint y: 502, distance: 185.4
click at [380, 500] on span "To contact [PERSON_NAME]" at bounding box center [238, 506] width 335 height 36
copy span "[PERSON_NAME]"
